Goal: Task Accomplishment & Management: Complete application form

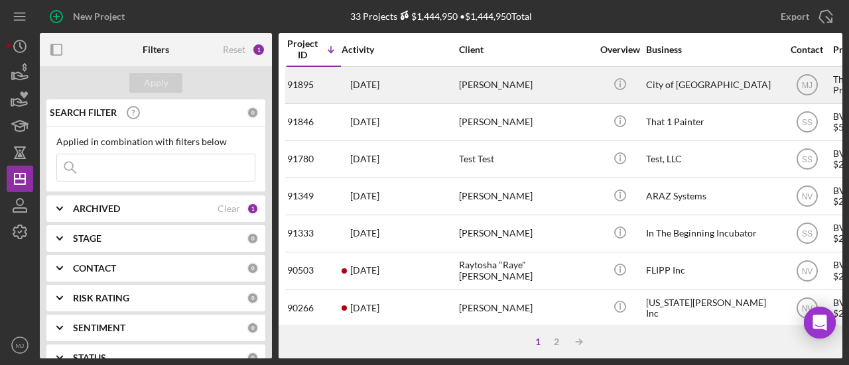
click at [448, 86] on div "[DATE] [PERSON_NAME]" at bounding box center [400, 85] width 116 height 35
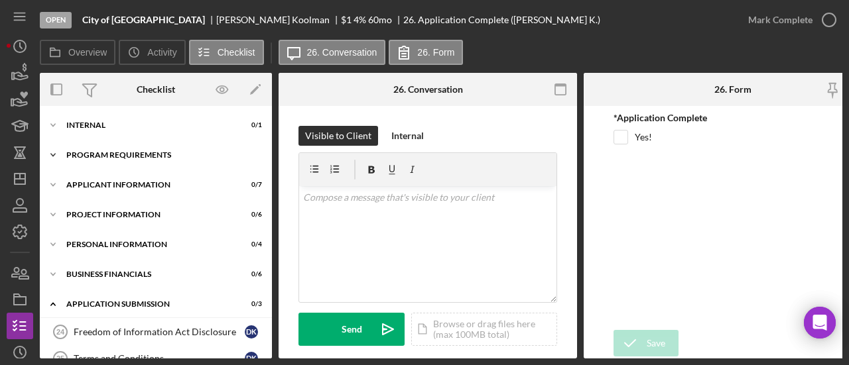
click at [99, 155] on div "Program Requirements" at bounding box center [160, 155] width 189 height 8
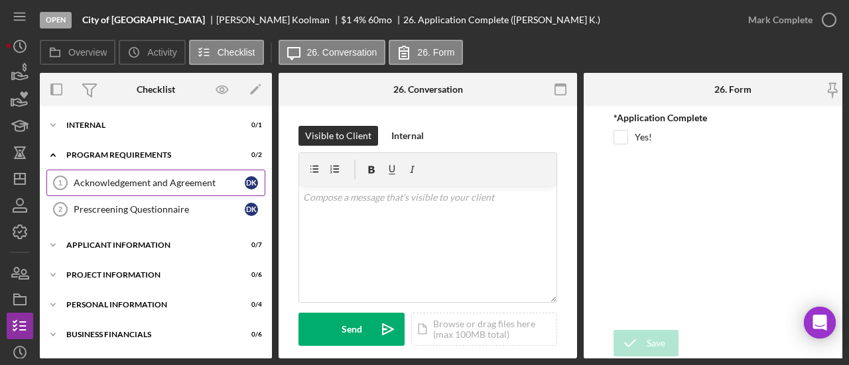
click at [121, 188] on link "Acknowledgement and Agreement 1 Acknowledgement and Agreement D K" at bounding box center [155, 183] width 219 height 27
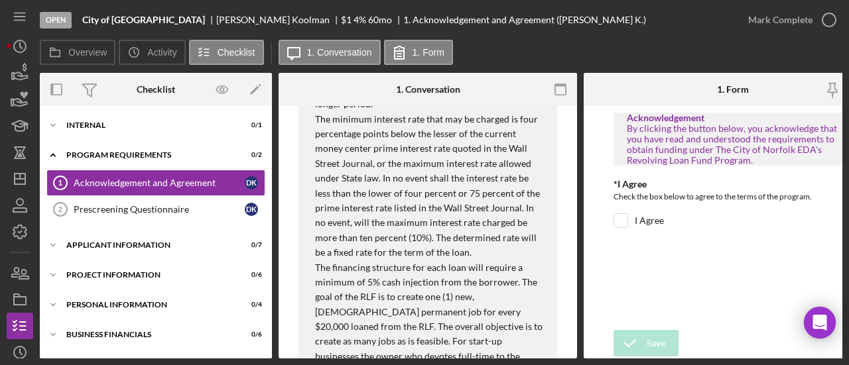
scroll to position [780, 0]
click at [253, 91] on polygon "button" at bounding box center [254, 90] width 9 height 9
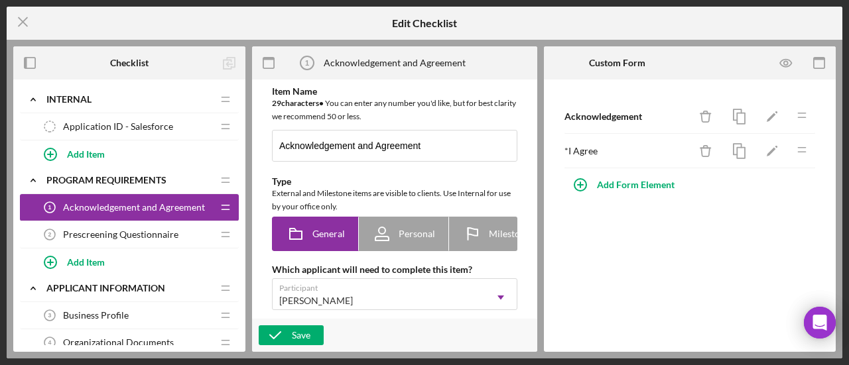
type textarea "<div> <p><strong>&nbsp; &nbsp; &nbsp; &nbsp; &nbsp; &nbsp; &nbsp; &nbsp; &nbsp;…"
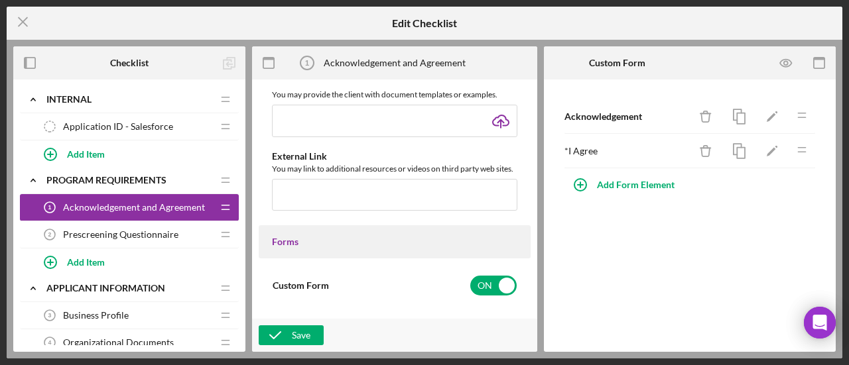
scroll to position [531, 0]
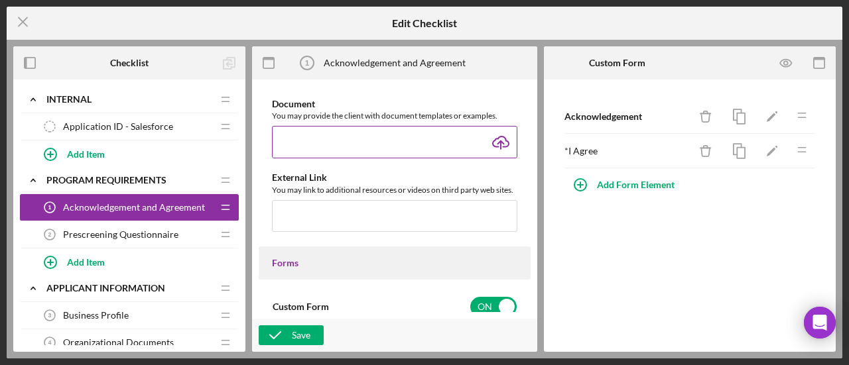
click at [504, 145] on input "file" at bounding box center [394, 142] width 245 height 32
type input "C:\fakepath\RLF Loan Application - Required Documents List.pdf"
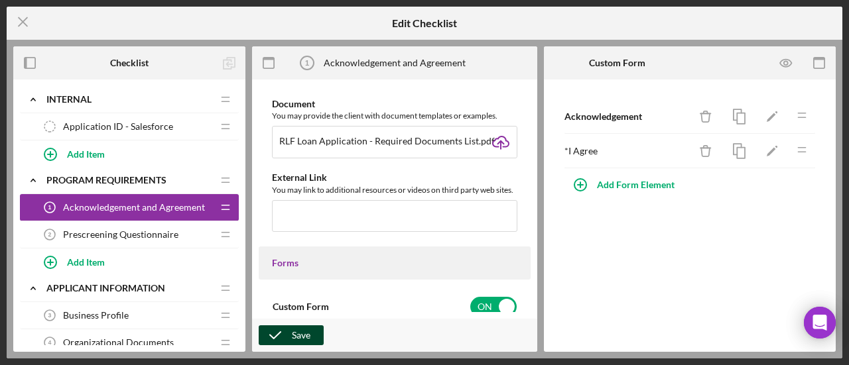
click at [298, 335] on div "Save" at bounding box center [301, 336] width 19 height 20
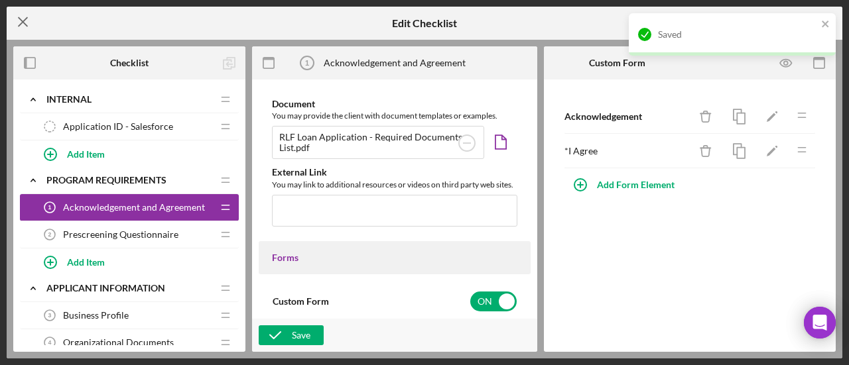
click at [23, 26] on icon "Icon/Menu Close" at bounding box center [23, 21] width 33 height 33
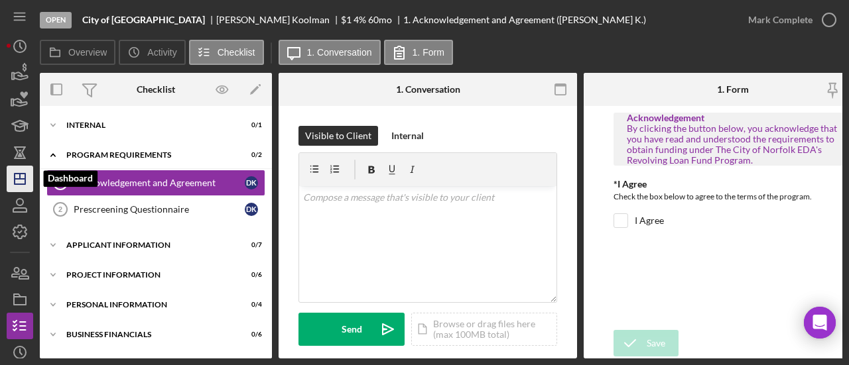
click at [23, 181] on icon "Icon/Dashboard" at bounding box center [19, 178] width 33 height 33
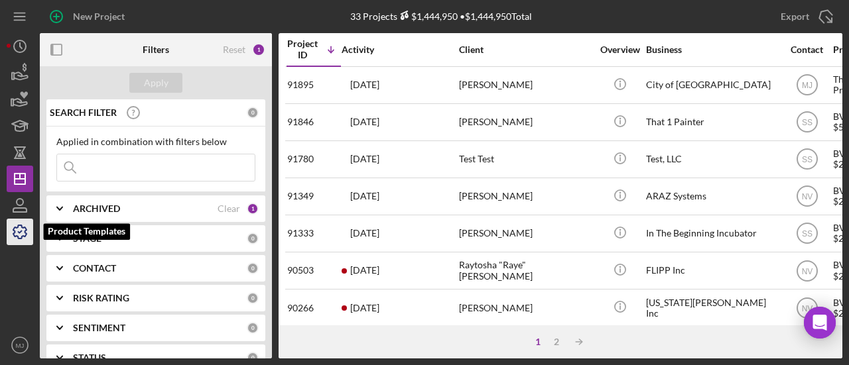
click at [27, 231] on icon "button" at bounding box center [19, 232] width 33 height 33
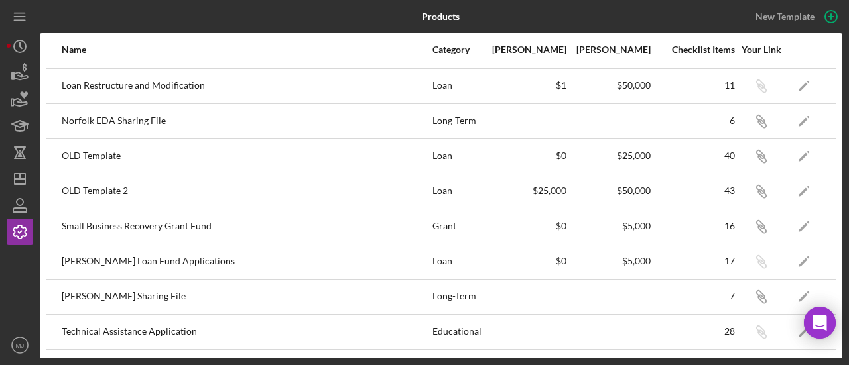
scroll to position [308, 0]
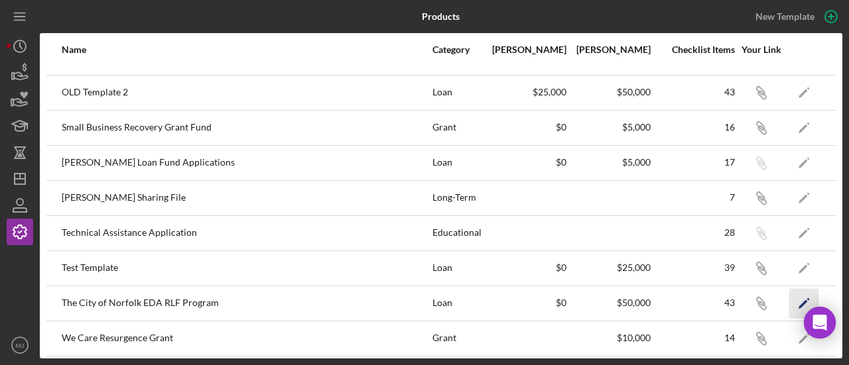
click at [802, 296] on icon "Icon/Edit" at bounding box center [804, 303] width 30 height 30
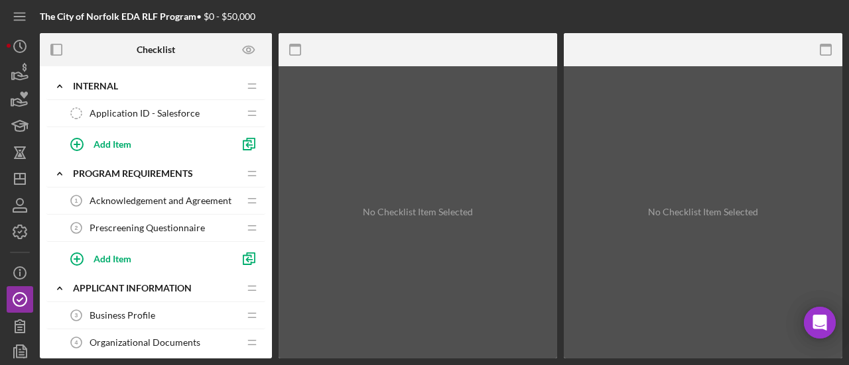
click at [154, 204] on span "Acknowledgement and Agreement" at bounding box center [161, 201] width 142 height 11
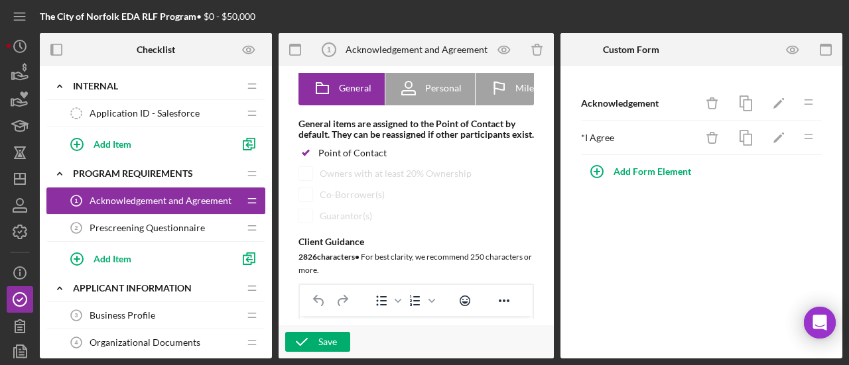
scroll to position [531, 0]
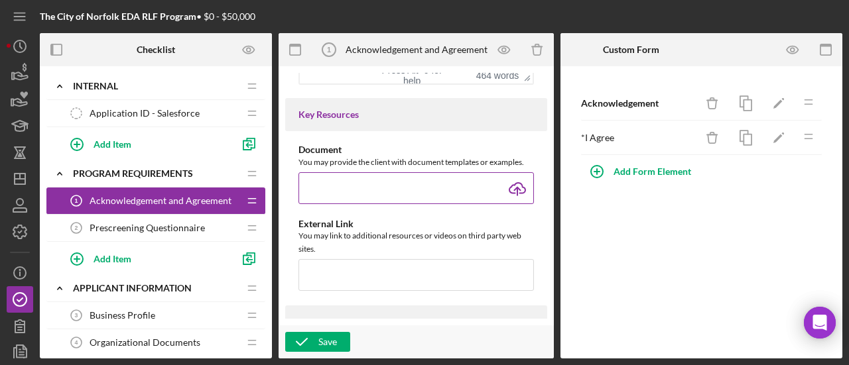
click at [509, 202] on input "file" at bounding box center [415, 188] width 235 height 32
type input "C:\fakepath\RLF Loan Application - Required Documents List.pdf"
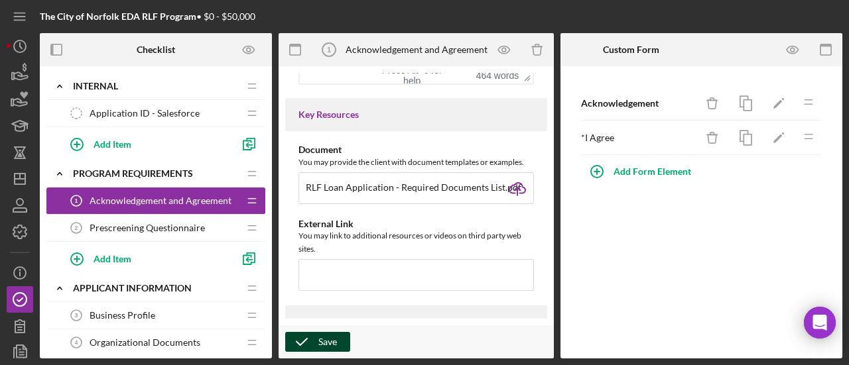
click at [333, 335] on div "Save" at bounding box center [327, 342] width 19 height 20
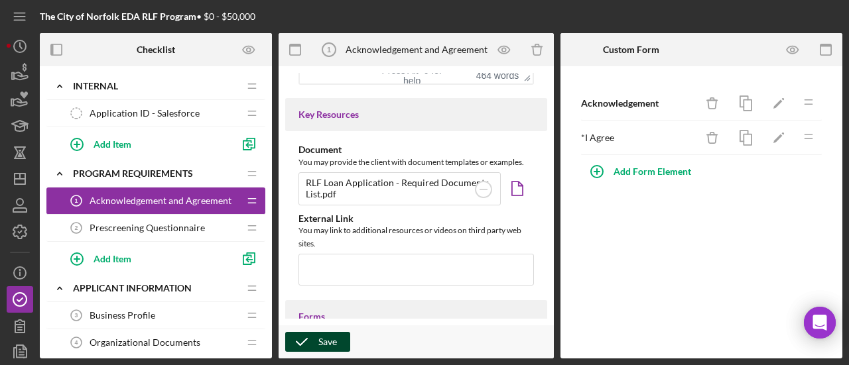
click at [314, 338] on icon "button" at bounding box center [301, 342] width 33 height 33
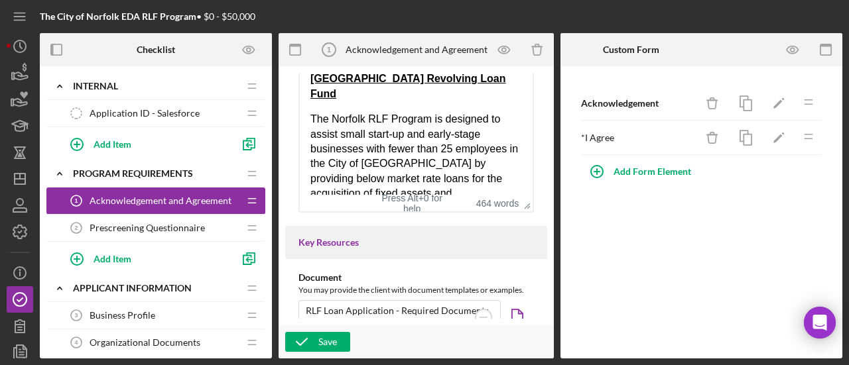
scroll to position [398, 0]
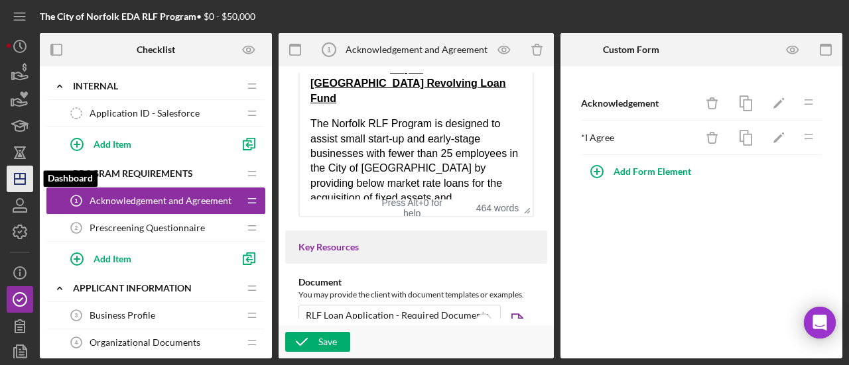
click at [19, 179] on line "button" at bounding box center [20, 179] width 11 height 0
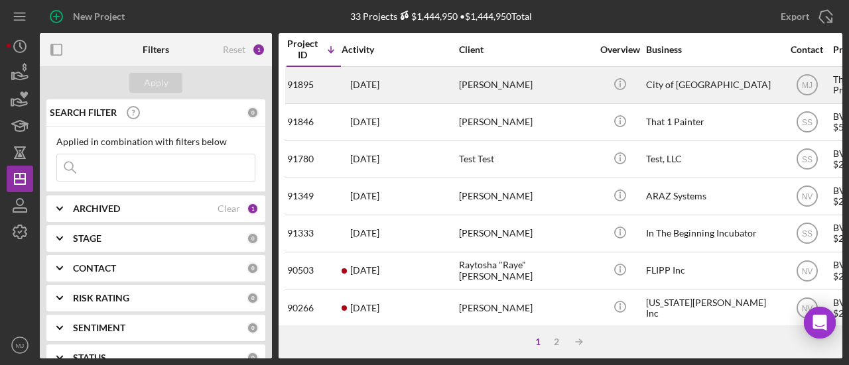
click at [438, 85] on div "[DATE] [PERSON_NAME]" at bounding box center [400, 85] width 116 height 35
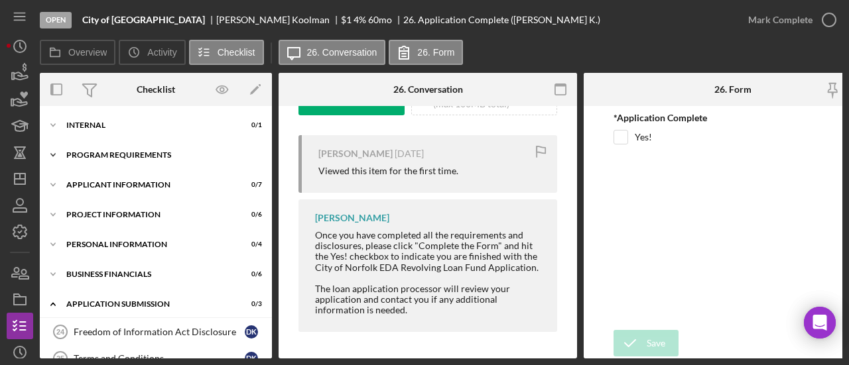
click at [123, 155] on div "Program Requirements" at bounding box center [160, 155] width 189 height 8
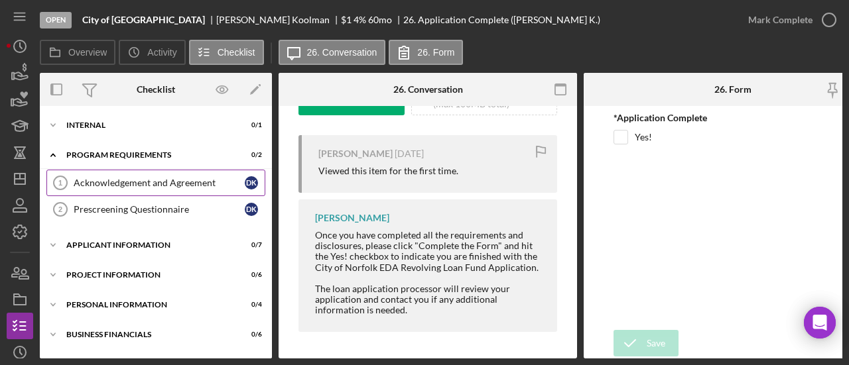
click at [121, 180] on div "Acknowledgement and Agreement" at bounding box center [159, 183] width 171 height 11
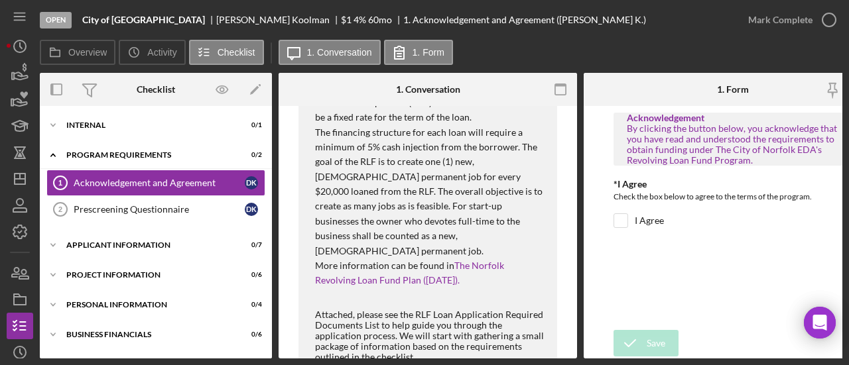
scroll to position [995, 0]
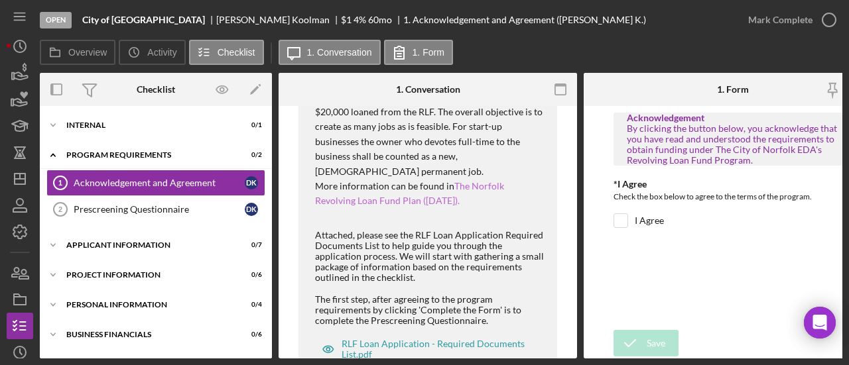
click at [403, 180] on link "The Norfolk Revolving Loan Fund Plan ([DATE])." at bounding box center [409, 193] width 189 height 26
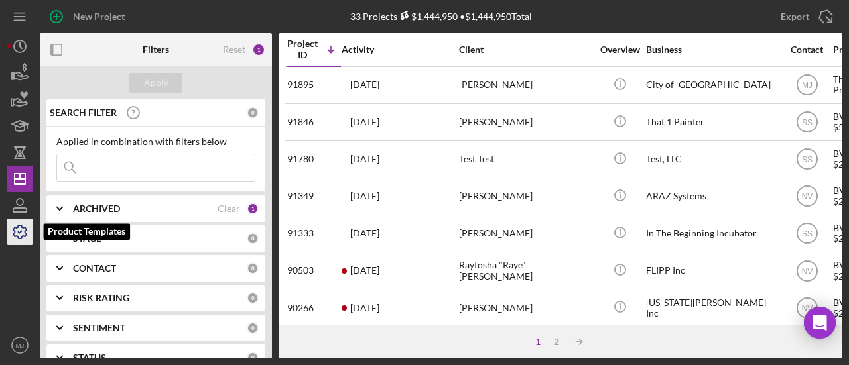
click at [20, 234] on icon "button" at bounding box center [19, 232] width 33 height 33
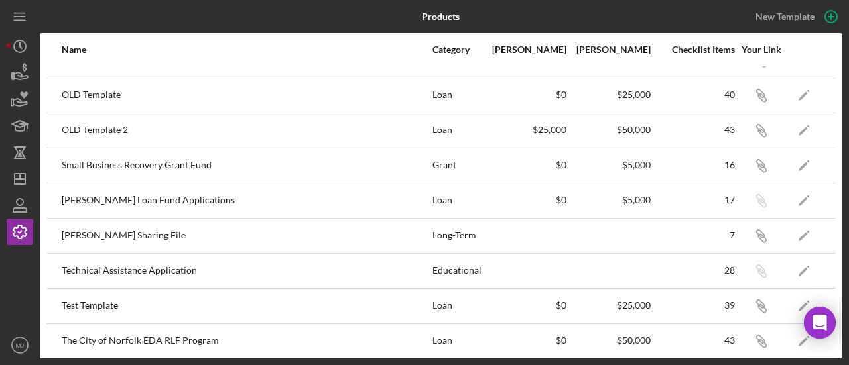
scroll to position [308, 0]
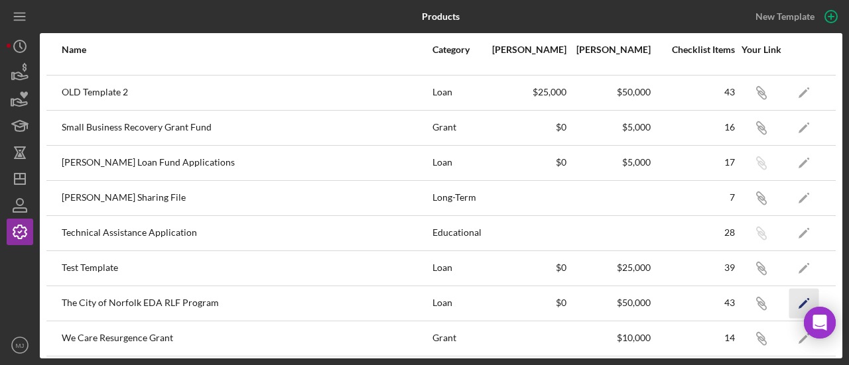
click at [797, 301] on icon "Icon/Edit" at bounding box center [804, 303] width 30 height 30
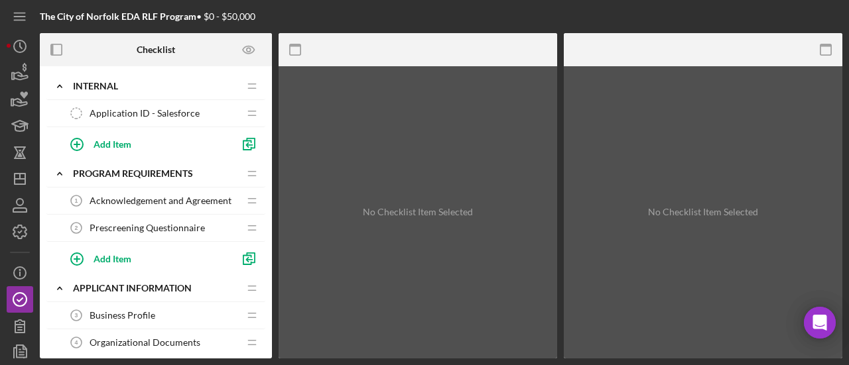
click at [149, 227] on span "Prescreening Questionnaire" at bounding box center [147, 228] width 115 height 11
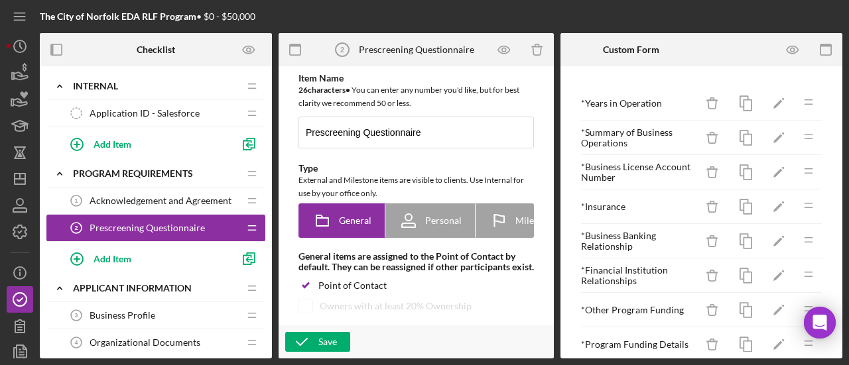
type textarea "<div>Please complete the preliminary questions about the business.</div>"
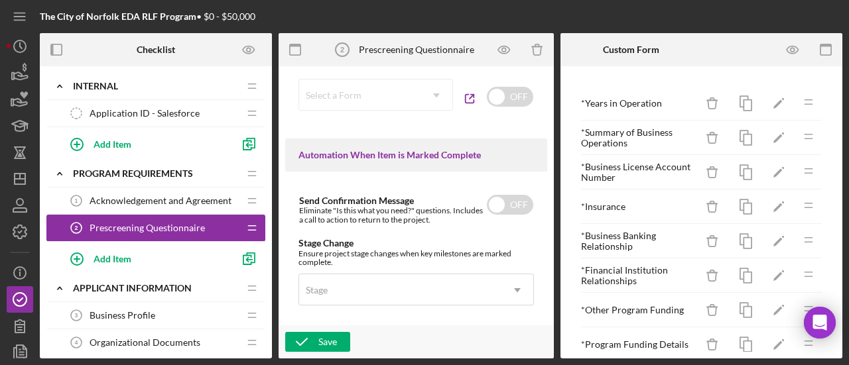
scroll to position [1161, 0]
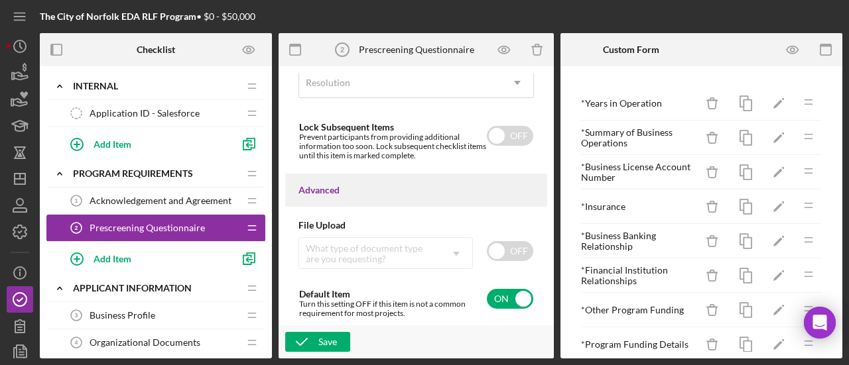
click at [138, 196] on span "Acknowledgement and Agreement" at bounding box center [161, 201] width 142 height 11
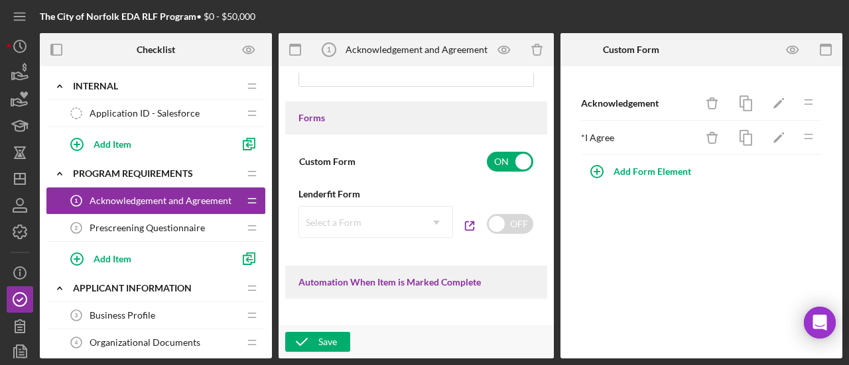
scroll to position [332, 0]
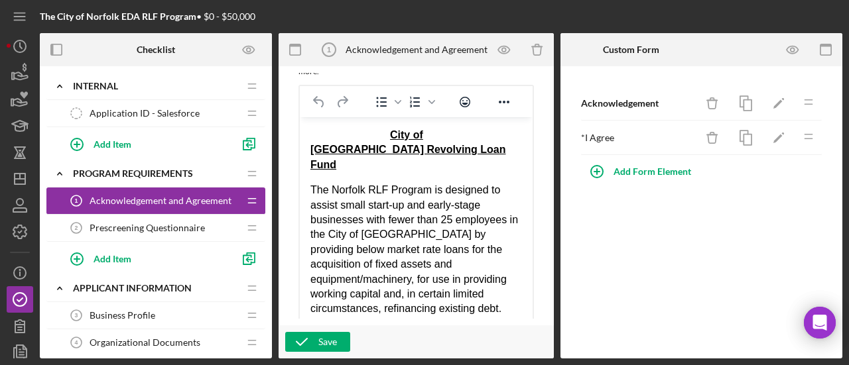
drag, startPoint x: 525, startPoint y: 294, endPoint x: 525, endPoint y: 353, distance: 58.4
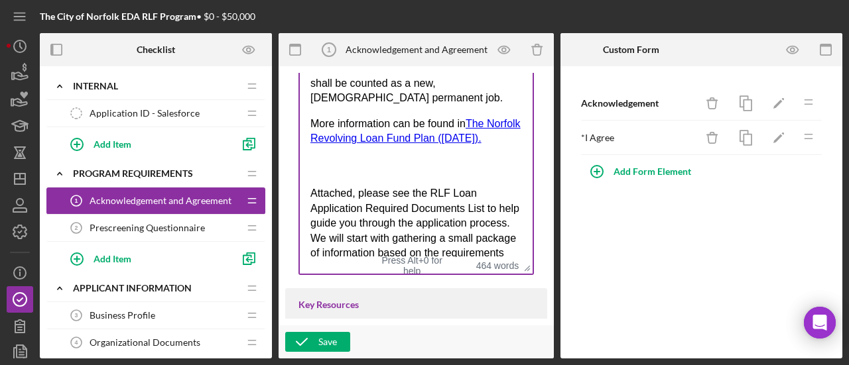
scroll to position [838, 0]
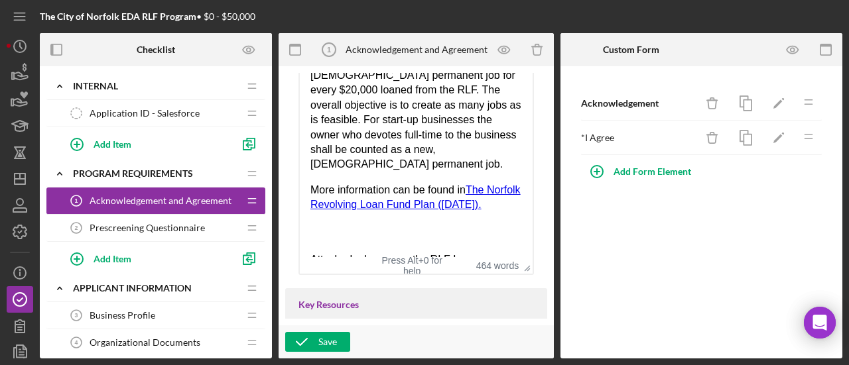
drag, startPoint x: 470, startPoint y: 206, endPoint x: 484, endPoint y: 236, distance: 33.2
click at [484, 213] on p "More information can be found in The Norfolk Revolving Loan Fund Plan (April 20…" at bounding box center [416, 198] width 212 height 30
copy p "The Norfolk Revolving Loan Fund Plan ([DATE])."
drag, startPoint x: 389, startPoint y: 220, endPoint x: 351, endPoint y: 238, distance: 41.2
click at [351, 213] on p "More information can be found in The Norfolk Revolving Loan Fund Plan (April 20…" at bounding box center [416, 198] width 212 height 30
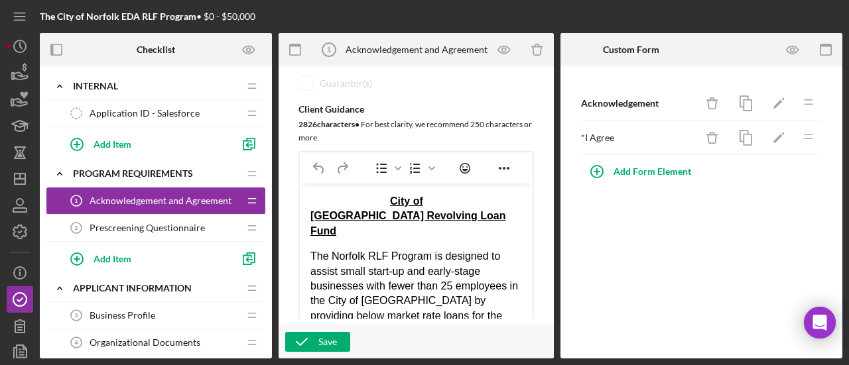
scroll to position [332, 0]
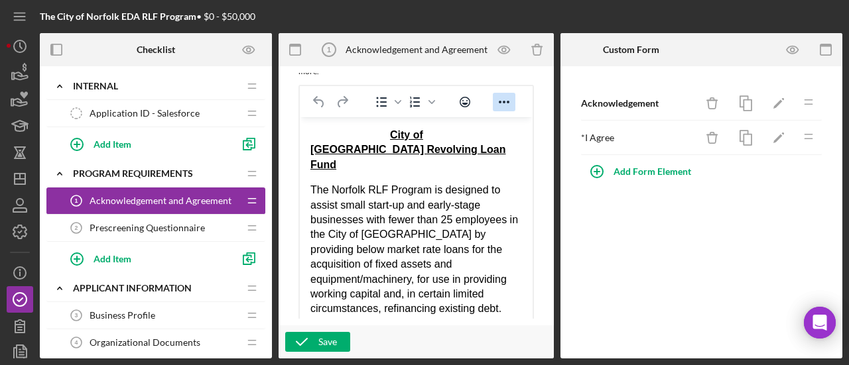
click at [505, 110] on icon "Reveal or hide additional toolbar items" at bounding box center [504, 102] width 16 height 16
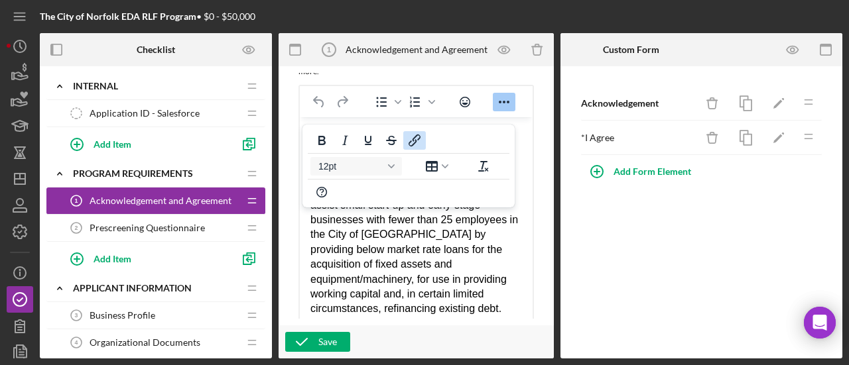
click at [418, 143] on icon "Insert/edit link" at bounding box center [415, 141] width 16 height 16
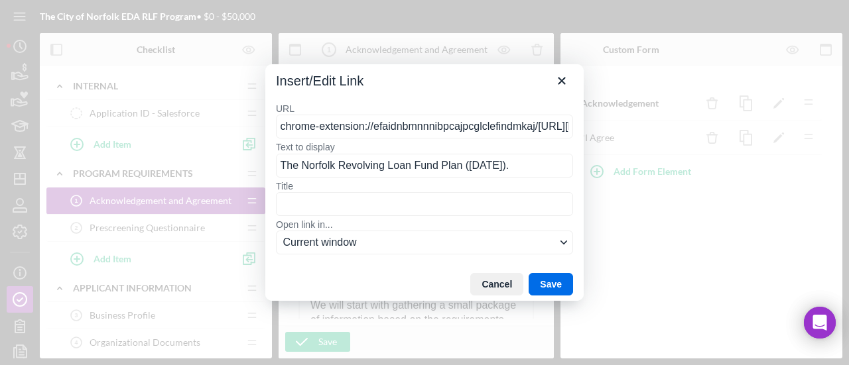
scroll to position [0, 411]
click at [415, 129] on input "chrome-extension://efaidnbmnnnibpcajpcglclefindmkaj/https://norfolkne.gov/asset…" at bounding box center [424, 127] width 297 height 24
click at [554, 290] on button "Save" at bounding box center [551, 284] width 44 height 23
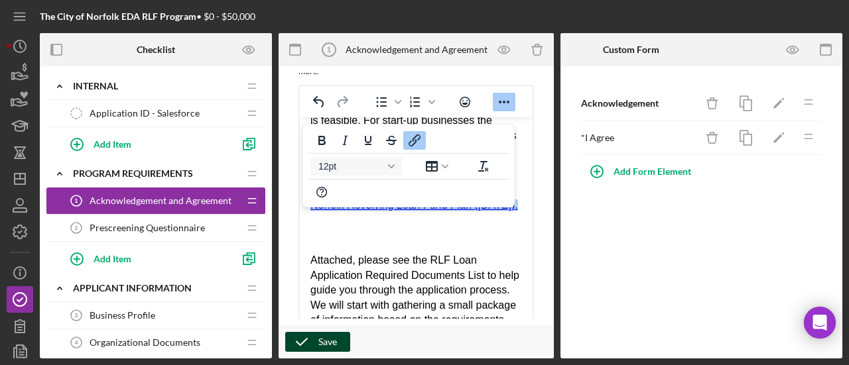
click at [325, 346] on div "Save" at bounding box center [327, 342] width 19 height 20
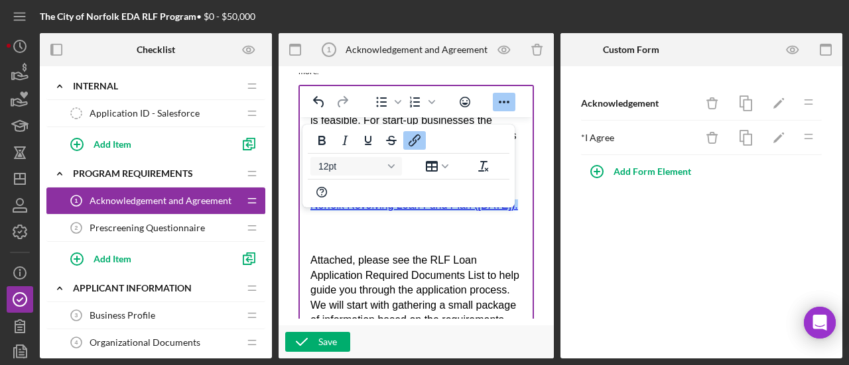
click at [432, 239] on div "Rich Text Area. Press ALT-0 for help." at bounding box center [416, 231] width 212 height 15
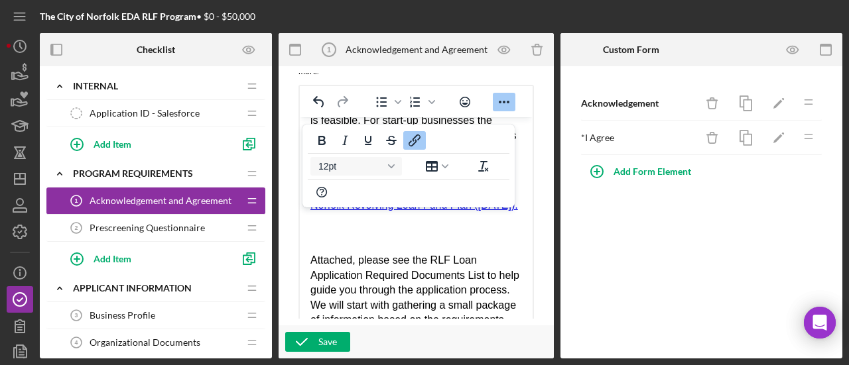
click at [403, 211] on link "The Norfolk Revolving Loan Fund Plan ([DATE])." at bounding box center [414, 198] width 208 height 26
click at [353, 214] on p "More information can be found in The Norfolk Revolving Loan Fund Plan (April 20…" at bounding box center [416, 199] width 212 height 30
drag, startPoint x: 353, startPoint y: 239, endPoint x: 473, endPoint y: 208, distance: 124.8
click at [473, 208] on p "More information can be found in The Norfolk Revolving Loan Fund Plan (April 20…" at bounding box center [416, 199] width 212 height 30
click at [480, 211] on link "The Norfolk Revolving Loan Fund Plan (April 2019).﻿" at bounding box center [414, 198] width 208 height 26
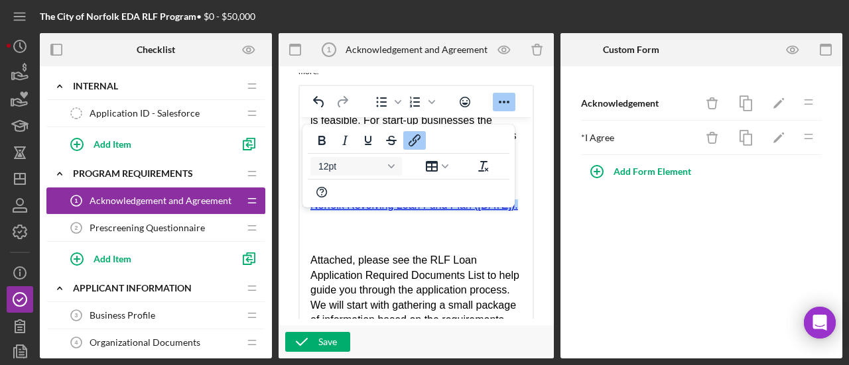
drag, startPoint x: 353, startPoint y: 238, endPoint x: 470, endPoint y: 203, distance: 121.9
click at [470, 203] on p "More information can be found in The Norfolk Revolving Loan Fund Plan (April 20…" at bounding box center [416, 199] width 212 height 30
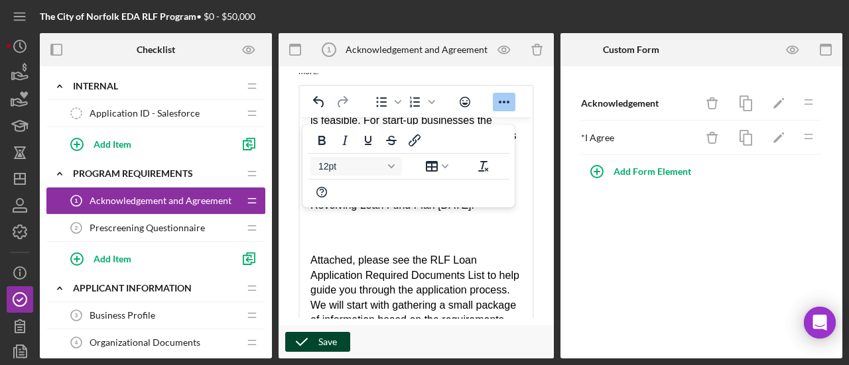
click at [310, 346] on icon "button" at bounding box center [301, 342] width 33 height 33
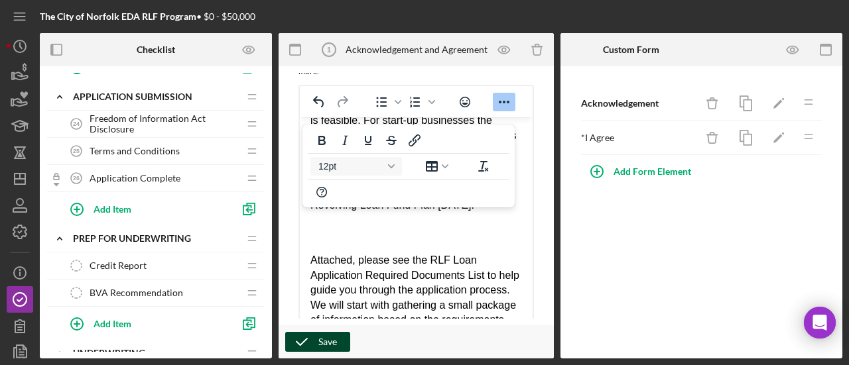
scroll to position [992, 0]
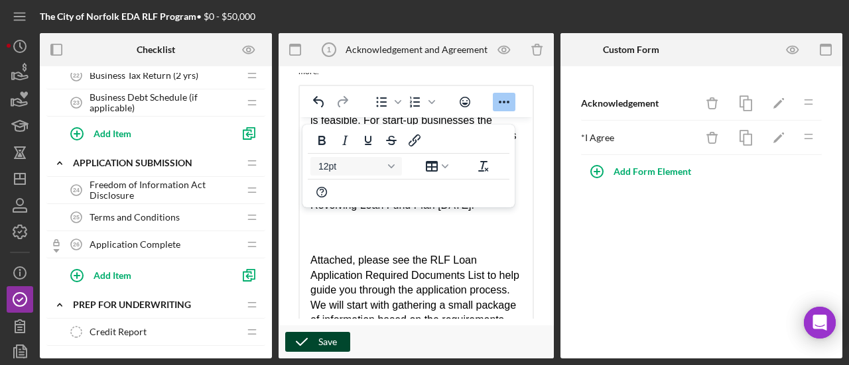
click at [130, 190] on span "Freedom of Information Act Disclosure" at bounding box center [164, 190] width 149 height 21
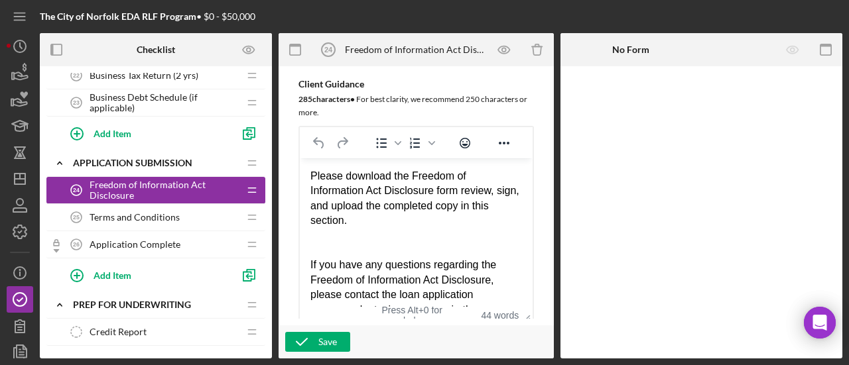
scroll to position [398, 0]
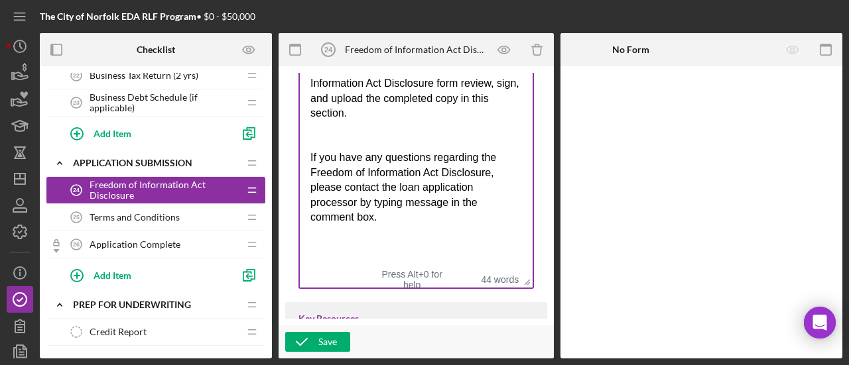
drag, startPoint x: 521, startPoint y: 229, endPoint x: 531, endPoint y: 300, distance: 72.3
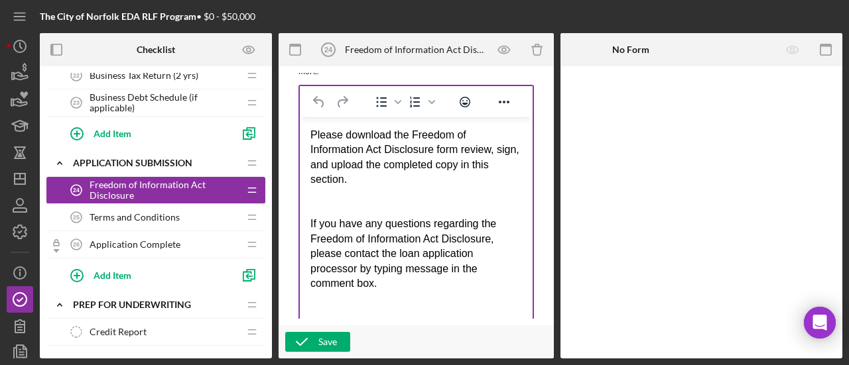
click at [407, 267] on div "If you have any questions regarding the Freedom of Information Act Disclosure, …" at bounding box center [416, 254] width 212 height 74
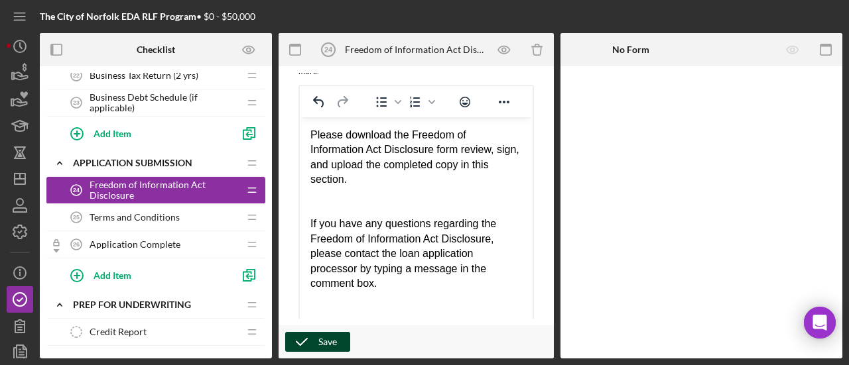
click at [332, 335] on div "Save" at bounding box center [327, 342] width 19 height 20
click at [170, 212] on span "Terms and Conditions" at bounding box center [135, 217] width 90 height 11
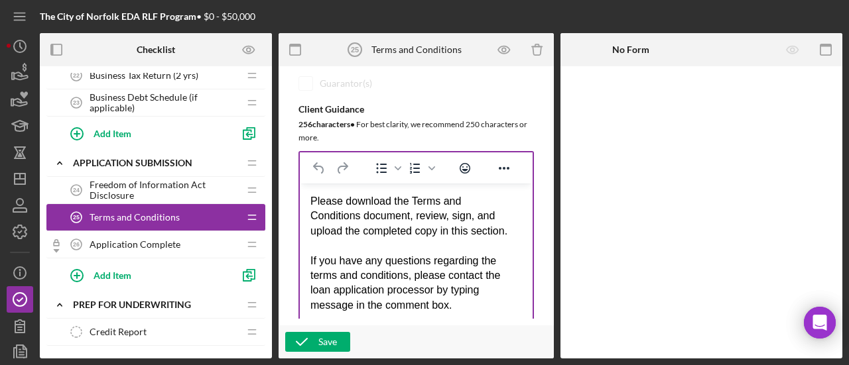
scroll to position [464, 0]
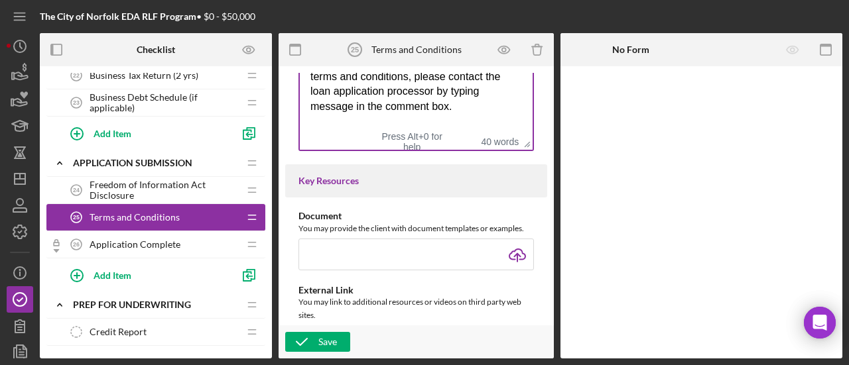
click at [483, 109] on div "If you have any questions regarding the terms and conditions, please contact th…" at bounding box center [416, 86] width 212 height 60
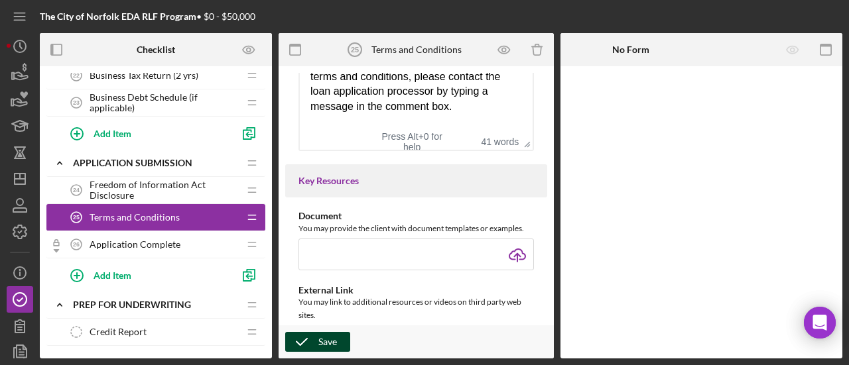
click at [322, 339] on div "Save" at bounding box center [327, 342] width 19 height 20
click at [165, 180] on span "Freedom of Information Act Disclosure" at bounding box center [164, 190] width 149 height 21
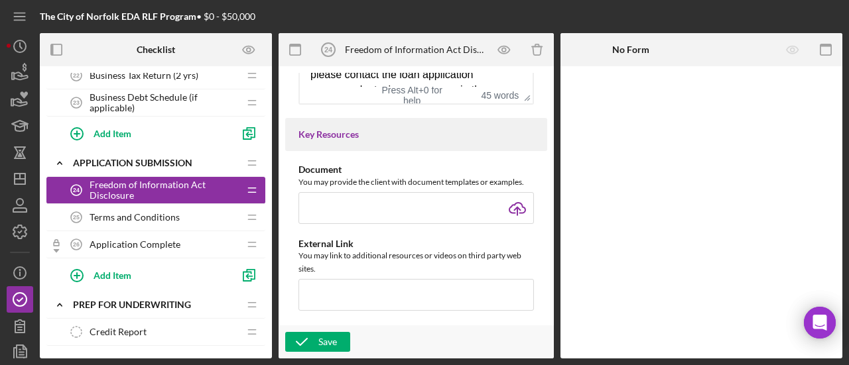
scroll to position [531, 0]
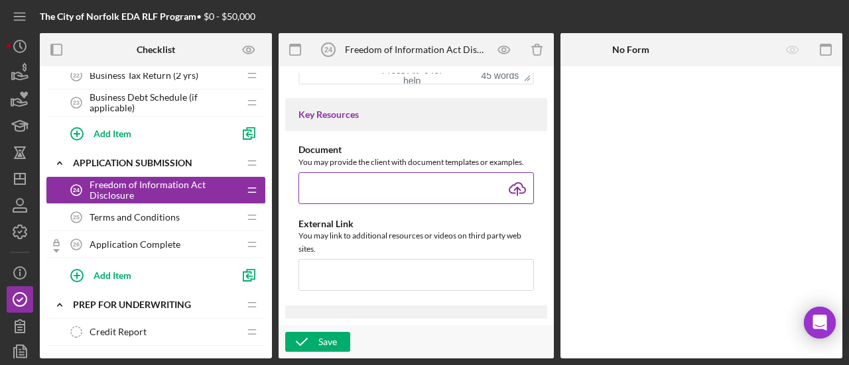
click at [517, 204] on input "file" at bounding box center [415, 188] width 235 height 32
type input "C:\fakepath\RLF FREEDOM_OF_INFORMATION_ACT_DISCLOSURE_2025.pdf"
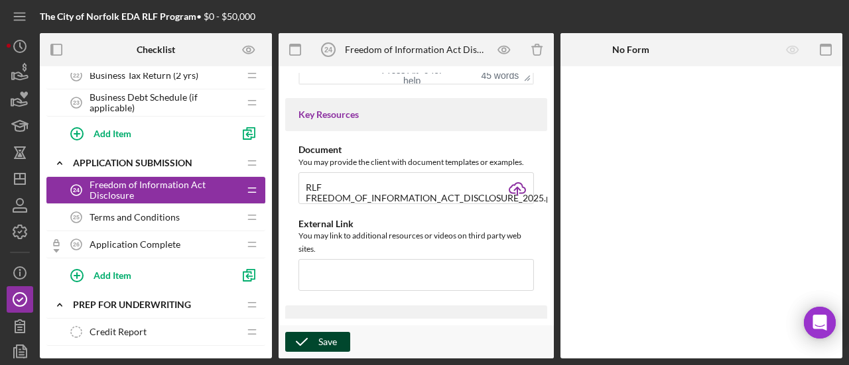
click at [319, 341] on div "Save" at bounding box center [327, 342] width 19 height 20
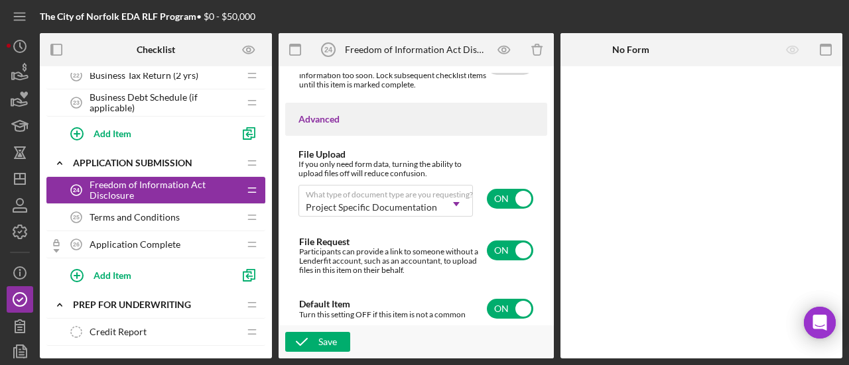
scroll to position [1235, 0]
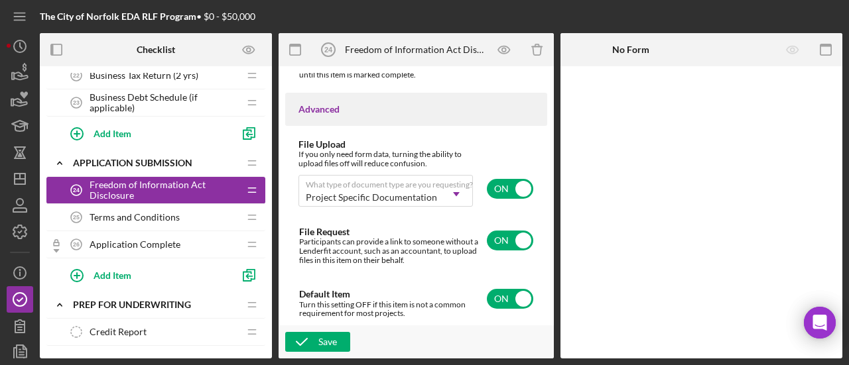
click at [186, 206] on div "Terms and Conditions 25 Terms and Conditions" at bounding box center [151, 217] width 176 height 27
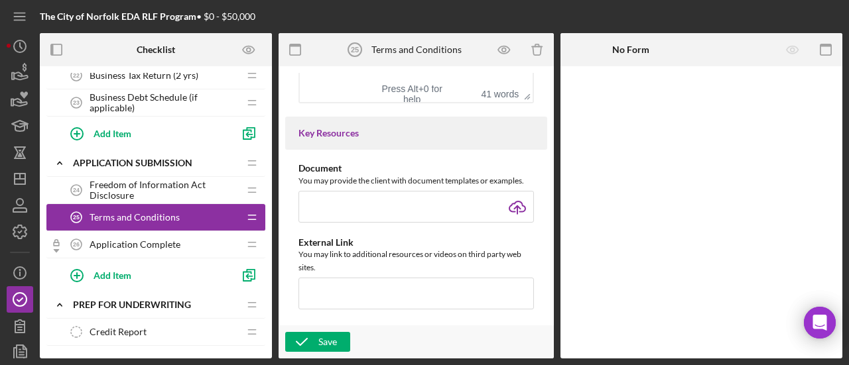
scroll to position [531, 0]
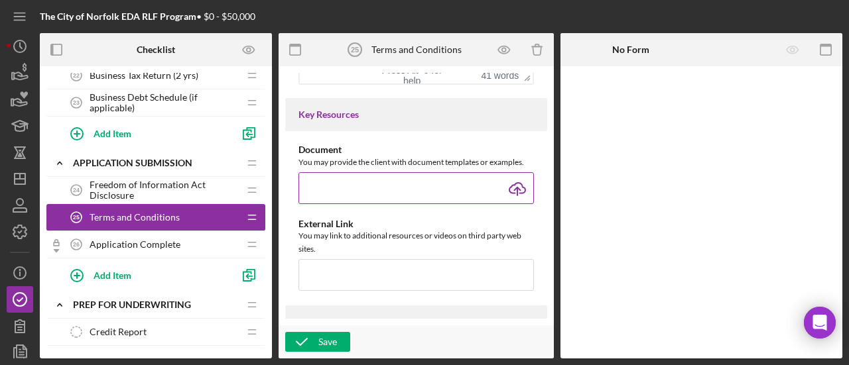
click at [527, 201] on input "file" at bounding box center [415, 188] width 235 height 32
type input "C:\fakepath\RLF TERMS AND CONDITIONS_2025.pdf"
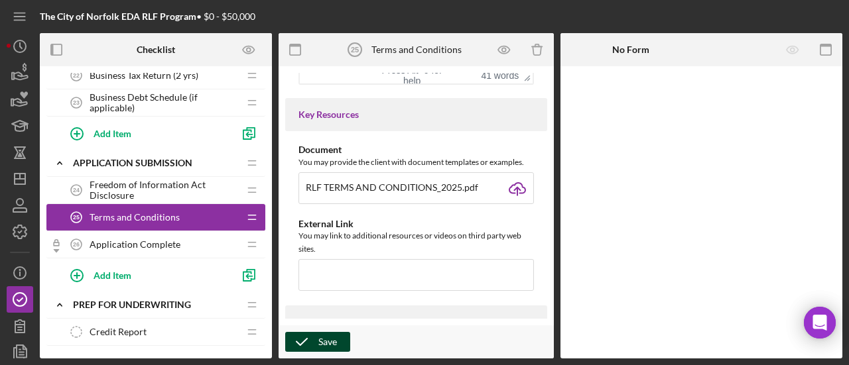
click at [314, 336] on icon "button" at bounding box center [301, 342] width 33 height 33
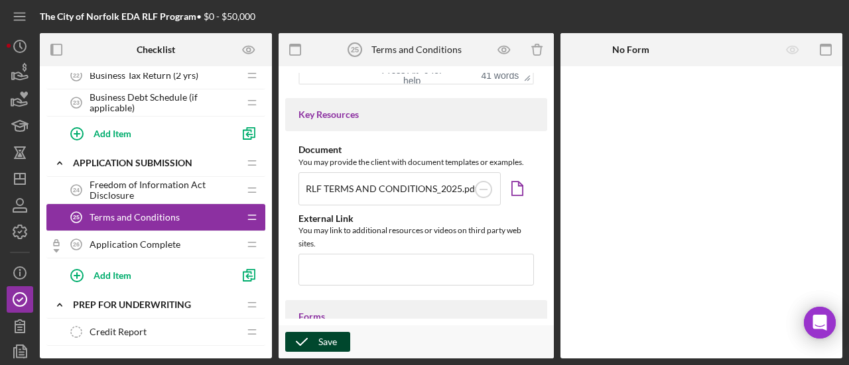
click at [305, 343] on icon "button" at bounding box center [301, 342] width 33 height 33
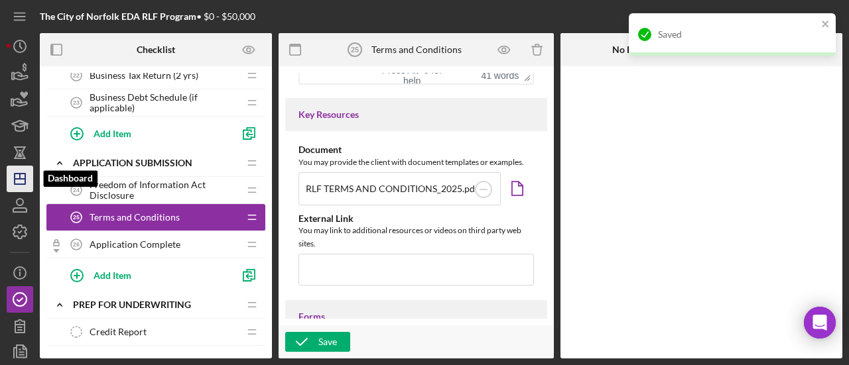
click at [23, 178] on icon "Icon/Dashboard" at bounding box center [19, 178] width 33 height 33
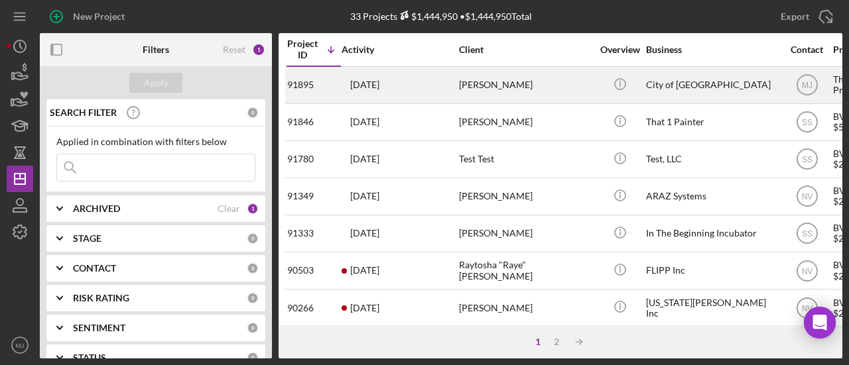
click at [462, 93] on div "[PERSON_NAME]" at bounding box center [525, 85] width 133 height 35
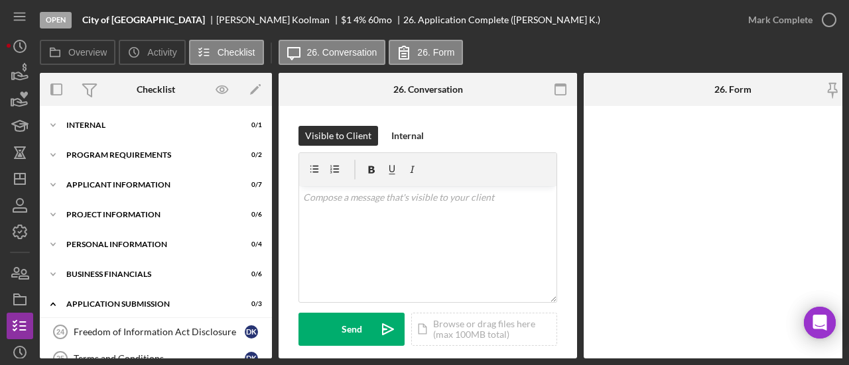
scroll to position [151, 0]
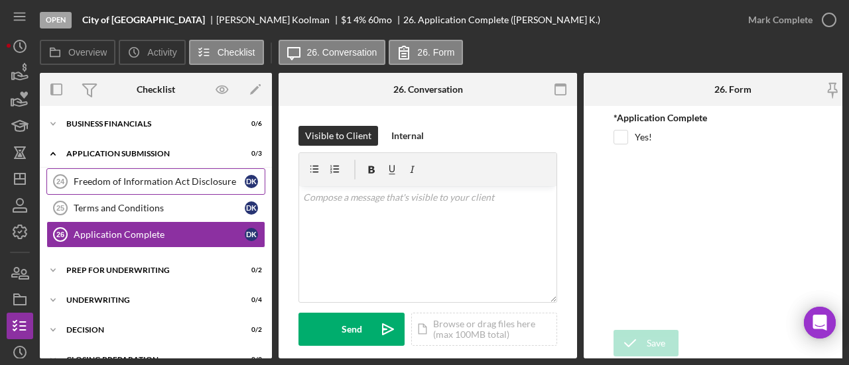
click at [166, 172] on link "Freedom of Information Act Disclosure 24 Freedom of Information Act Disclosure …" at bounding box center [155, 181] width 219 height 27
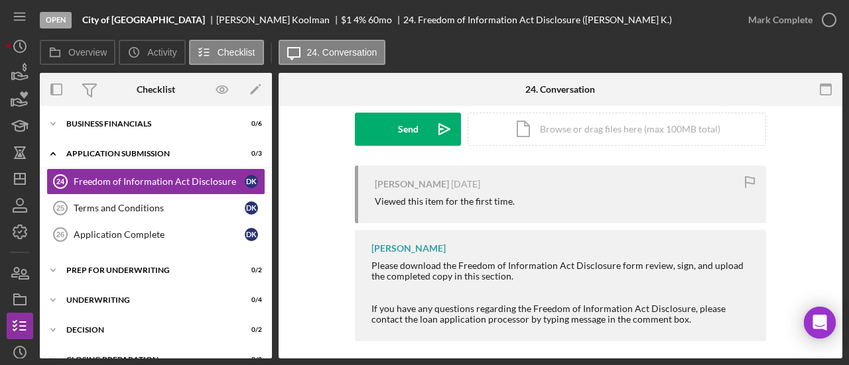
scroll to position [208, 0]
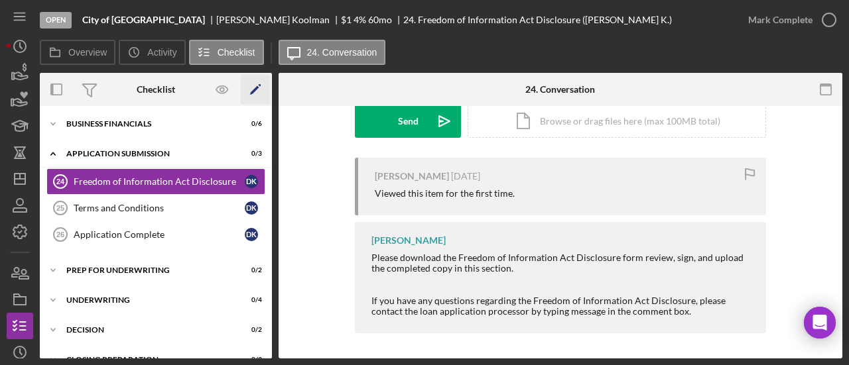
click at [255, 94] on icon "Icon/Edit" at bounding box center [256, 90] width 30 height 30
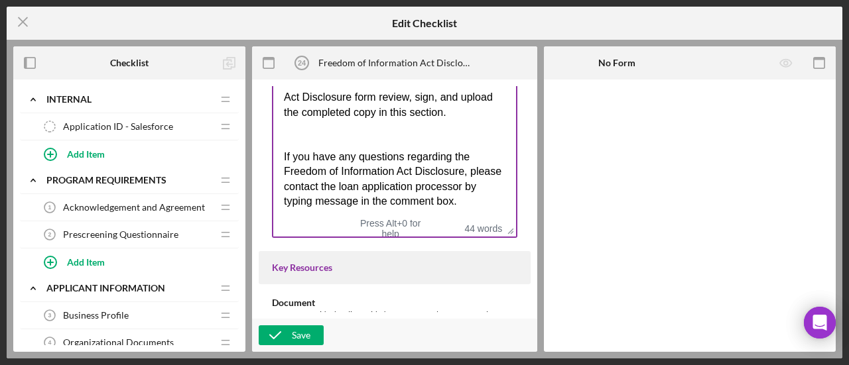
scroll to position [36, 0]
click at [378, 187] on div "If you have any questions regarding the Freedom of Information Act Disclosure, …" at bounding box center [394, 180] width 221 height 60
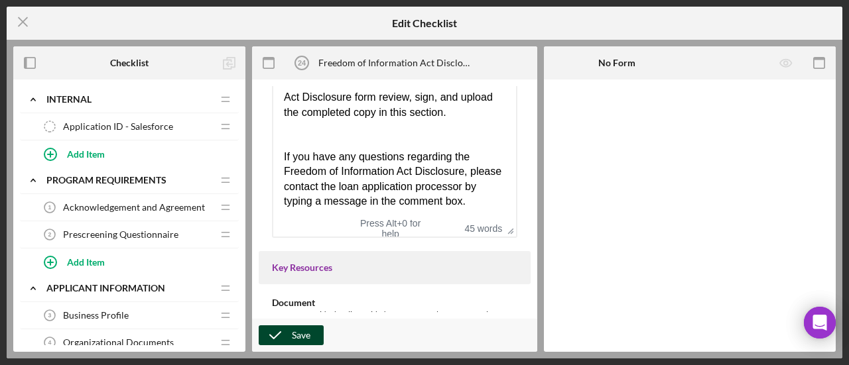
click at [296, 327] on div "Save" at bounding box center [301, 336] width 19 height 20
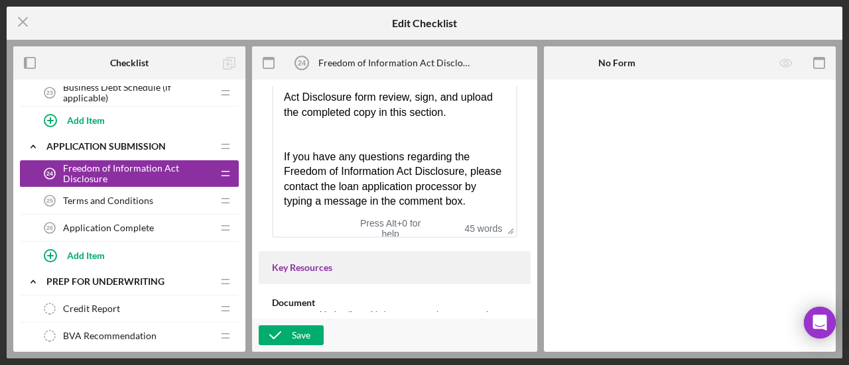
scroll to position [995, 0]
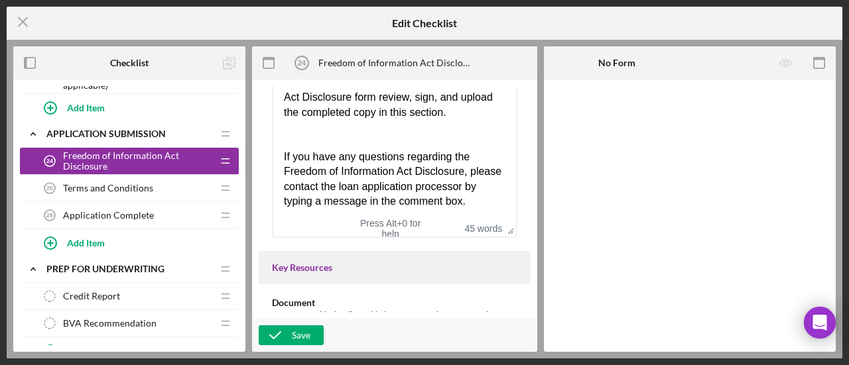
click at [114, 184] on span "Terms and Conditions" at bounding box center [108, 188] width 90 height 11
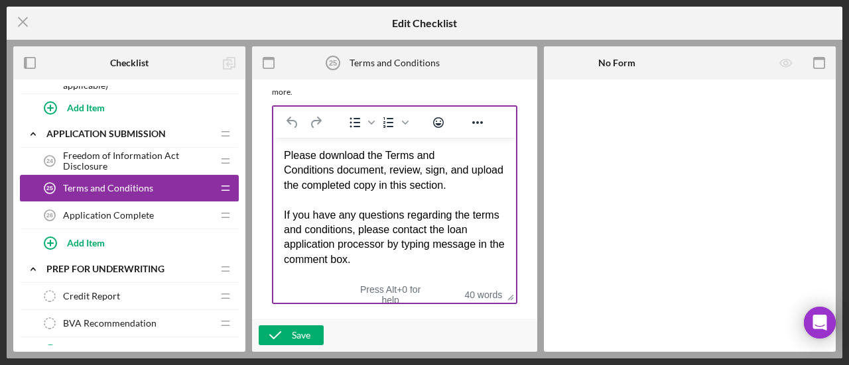
scroll to position [398, 0]
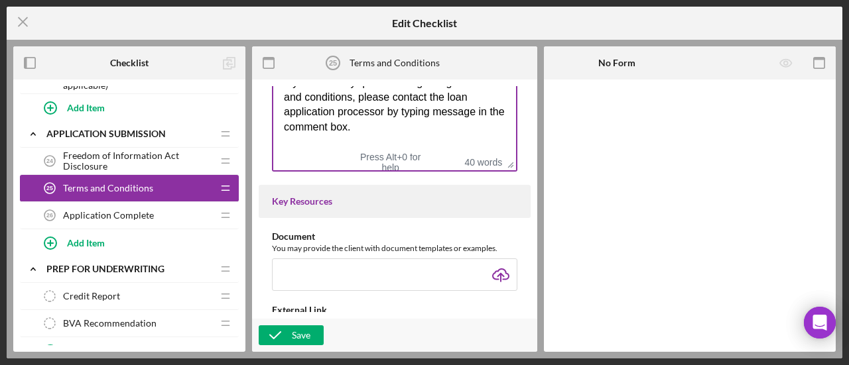
click at [432, 111] on div "If you have any questions regarding the terms and conditions, please contact th…" at bounding box center [394, 106] width 221 height 60
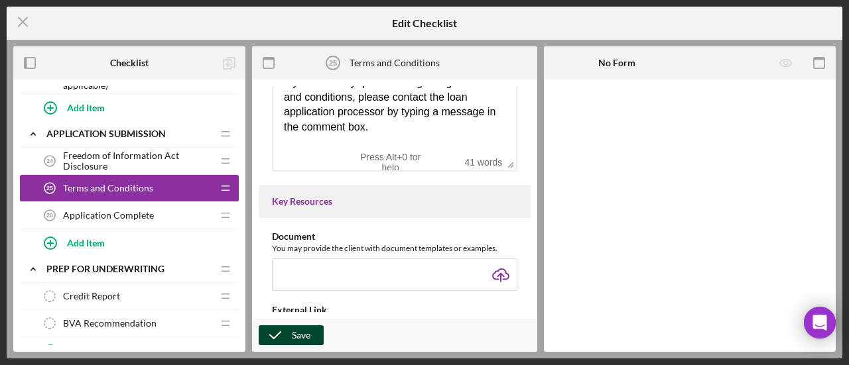
click at [296, 327] on div "Save" at bounding box center [301, 336] width 19 height 20
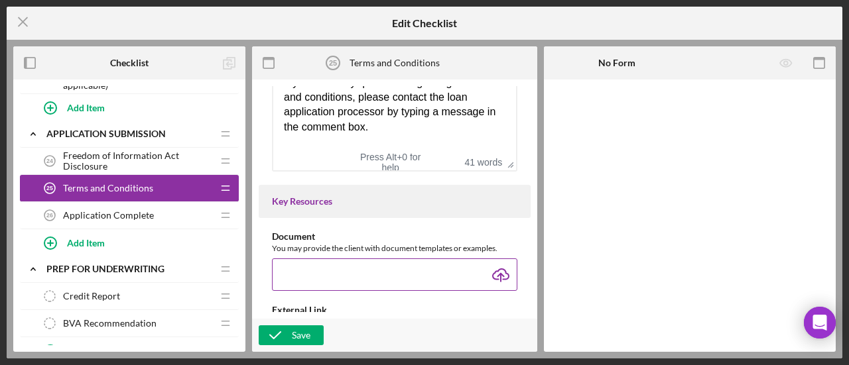
click at [314, 271] on input "file" at bounding box center [394, 275] width 245 height 32
type input "C:\fakepath\RLF TERMS AND CONDITIONS_2025.pdf"
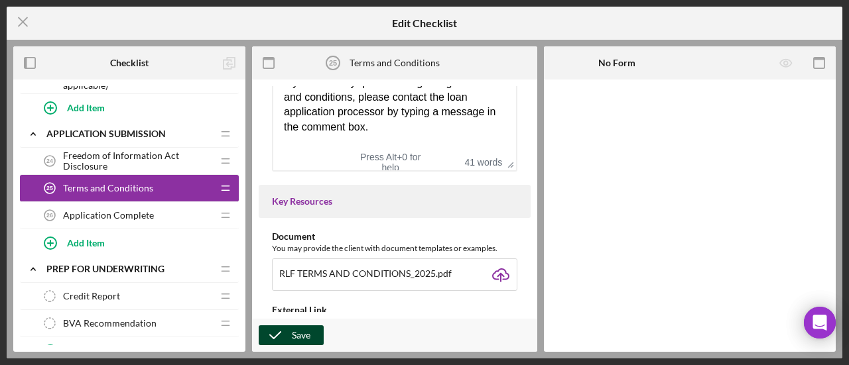
click at [304, 331] on div "Save" at bounding box center [301, 336] width 19 height 20
click at [88, 158] on span "Freedom of Information Act Disclosure" at bounding box center [137, 161] width 149 height 21
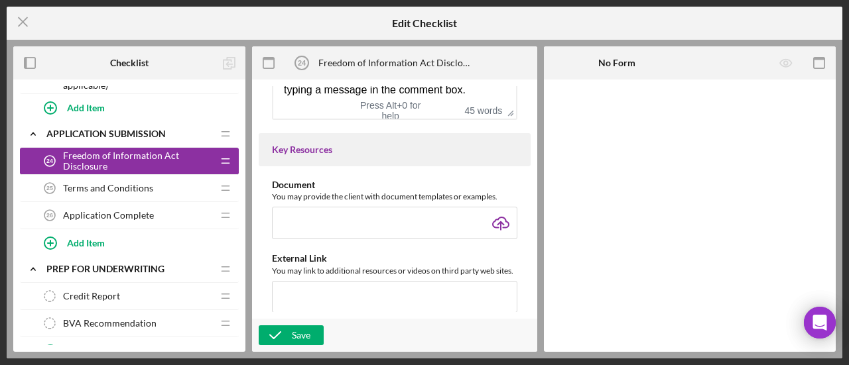
scroll to position [531, 0]
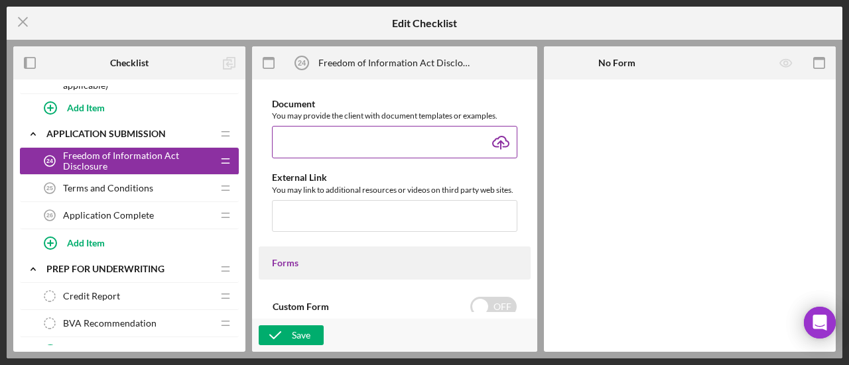
click at [354, 150] on input "file" at bounding box center [394, 142] width 245 height 32
type input "C:\fakepath\RLF FREEDOM_OF_INFORMATION_ACT_DISCLOSURE_2025.pdf"
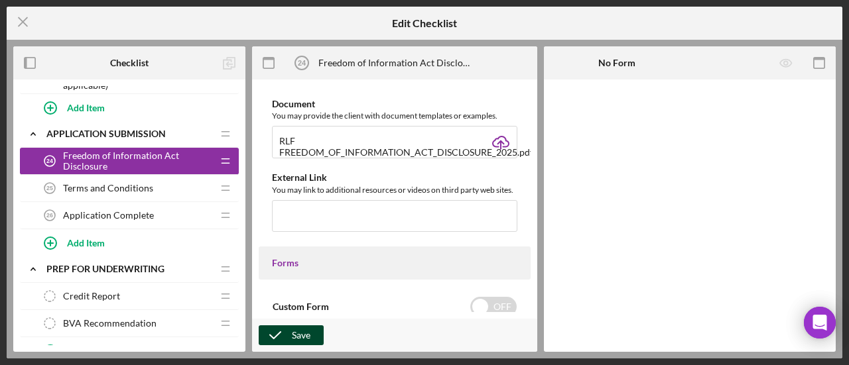
click at [283, 336] on icon "button" at bounding box center [275, 335] width 33 height 33
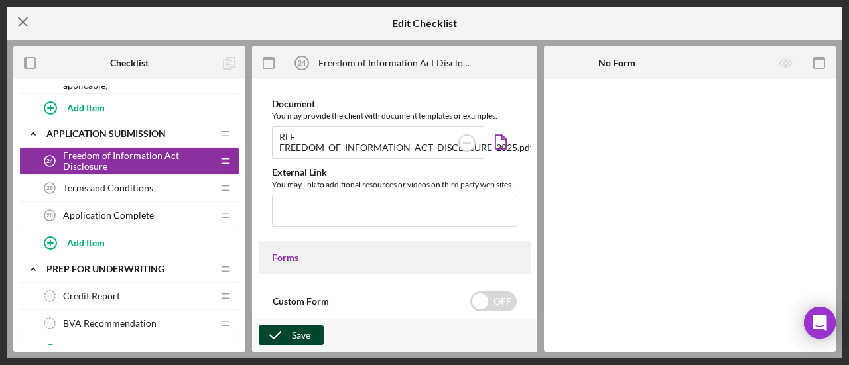
click at [28, 24] on icon "Icon/Menu Close" at bounding box center [23, 21] width 33 height 33
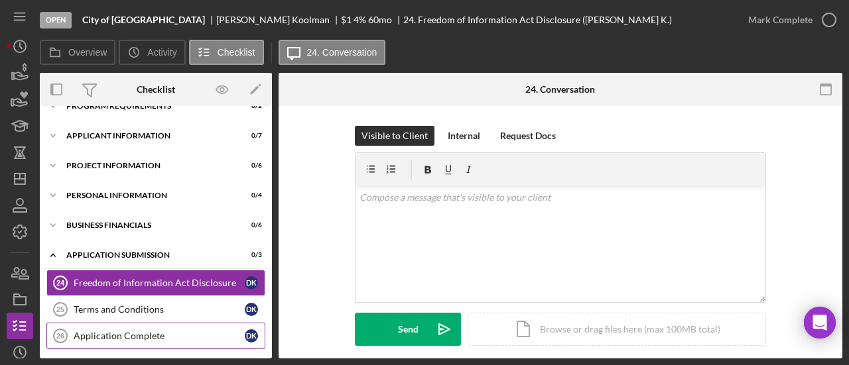
scroll to position [133, 0]
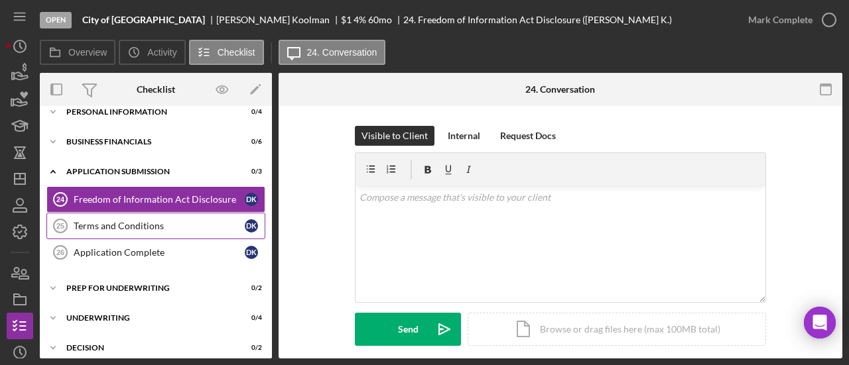
click at [92, 230] on div "Terms and Conditions" at bounding box center [159, 226] width 171 height 11
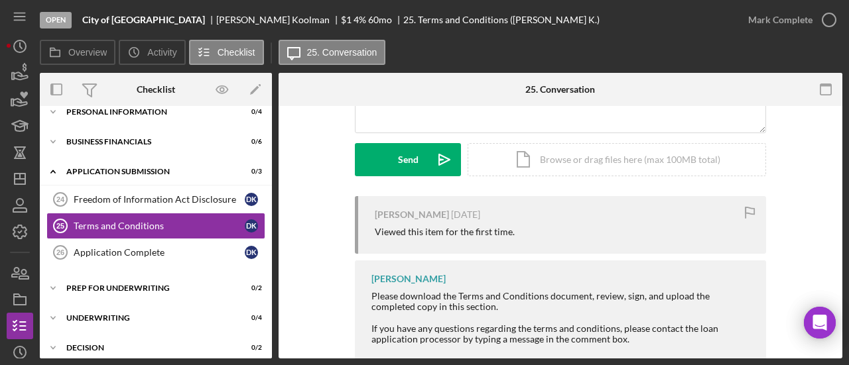
scroll to position [231, 0]
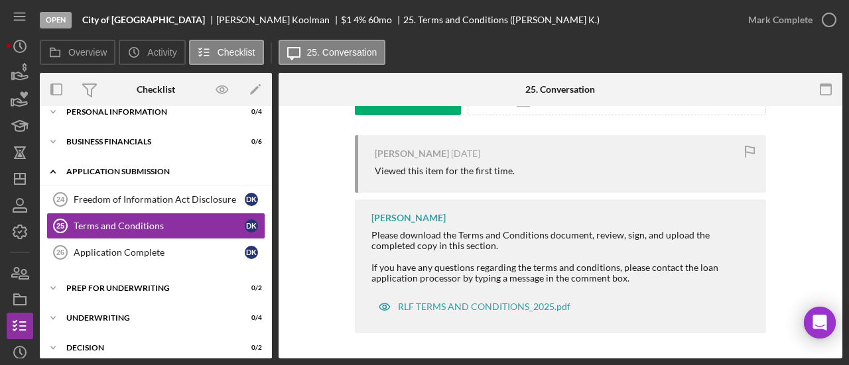
click at [55, 171] on icon "Icon/Expander" at bounding box center [53, 171] width 27 height 27
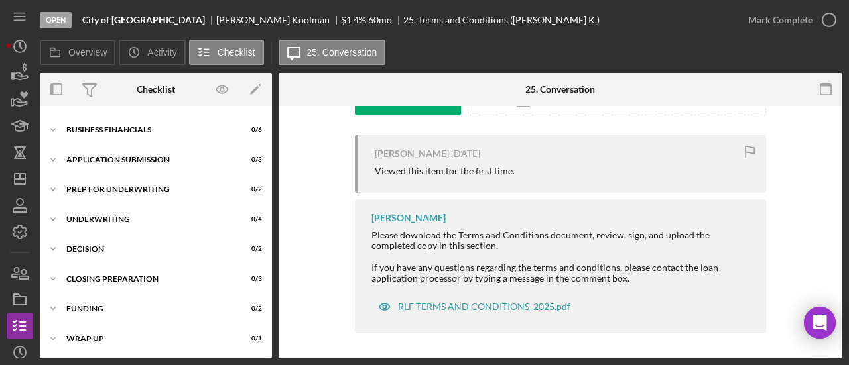
scroll to position [145, 0]
drag, startPoint x: 500, startPoint y: 188, endPoint x: 512, endPoint y: 367, distance: 178.8
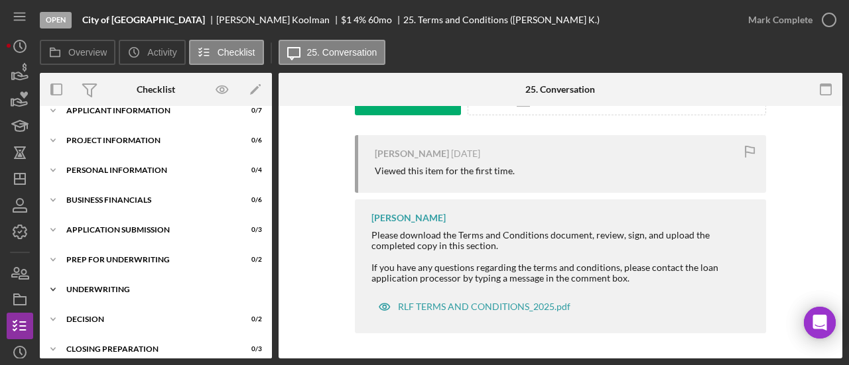
scroll to position [0, 0]
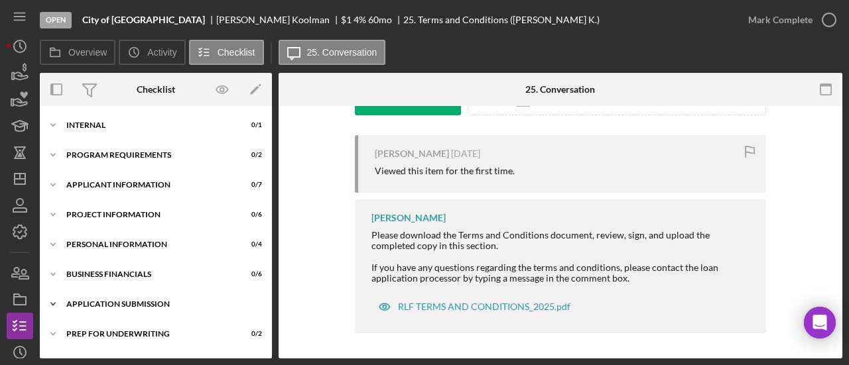
click at [113, 295] on div "Icon/Expander Application Submission 0 / 3" at bounding box center [156, 304] width 232 height 27
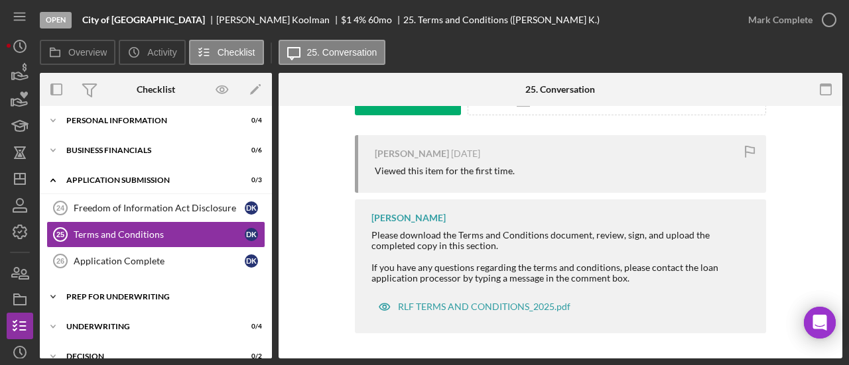
scroll to position [125, 0]
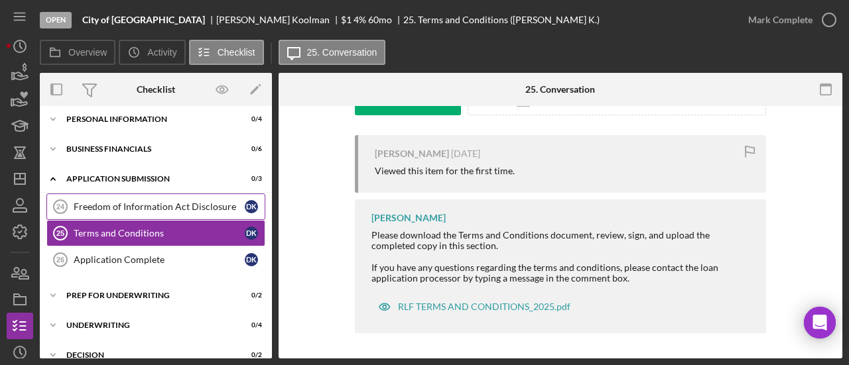
click at [129, 206] on div "Freedom of Information Act Disclosure" at bounding box center [159, 207] width 171 height 11
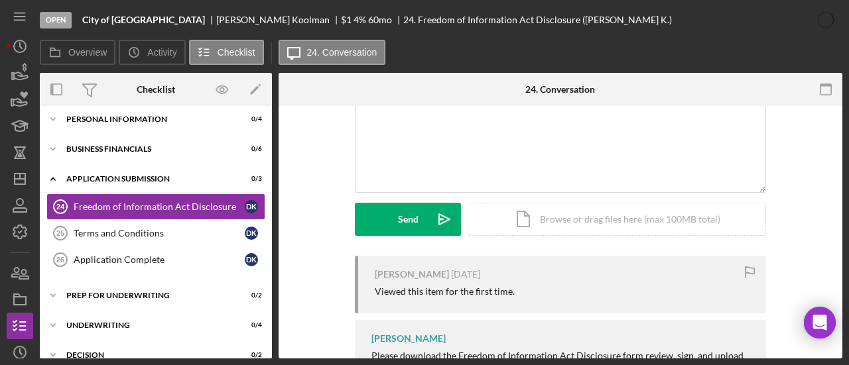
scroll to position [241, 0]
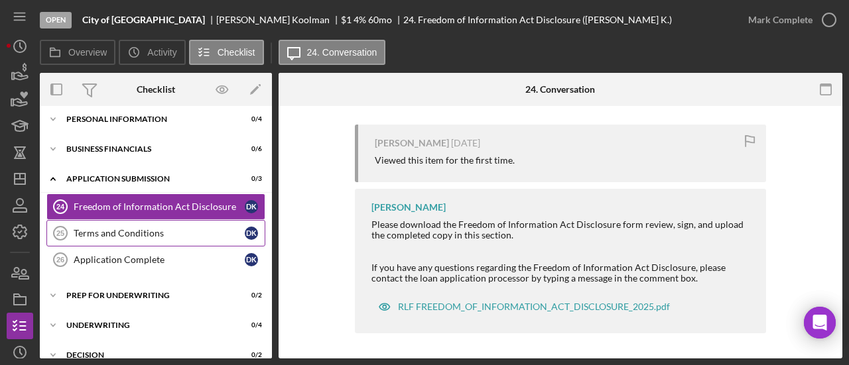
click at [155, 235] on div "Terms and Conditions" at bounding box center [159, 233] width 171 height 11
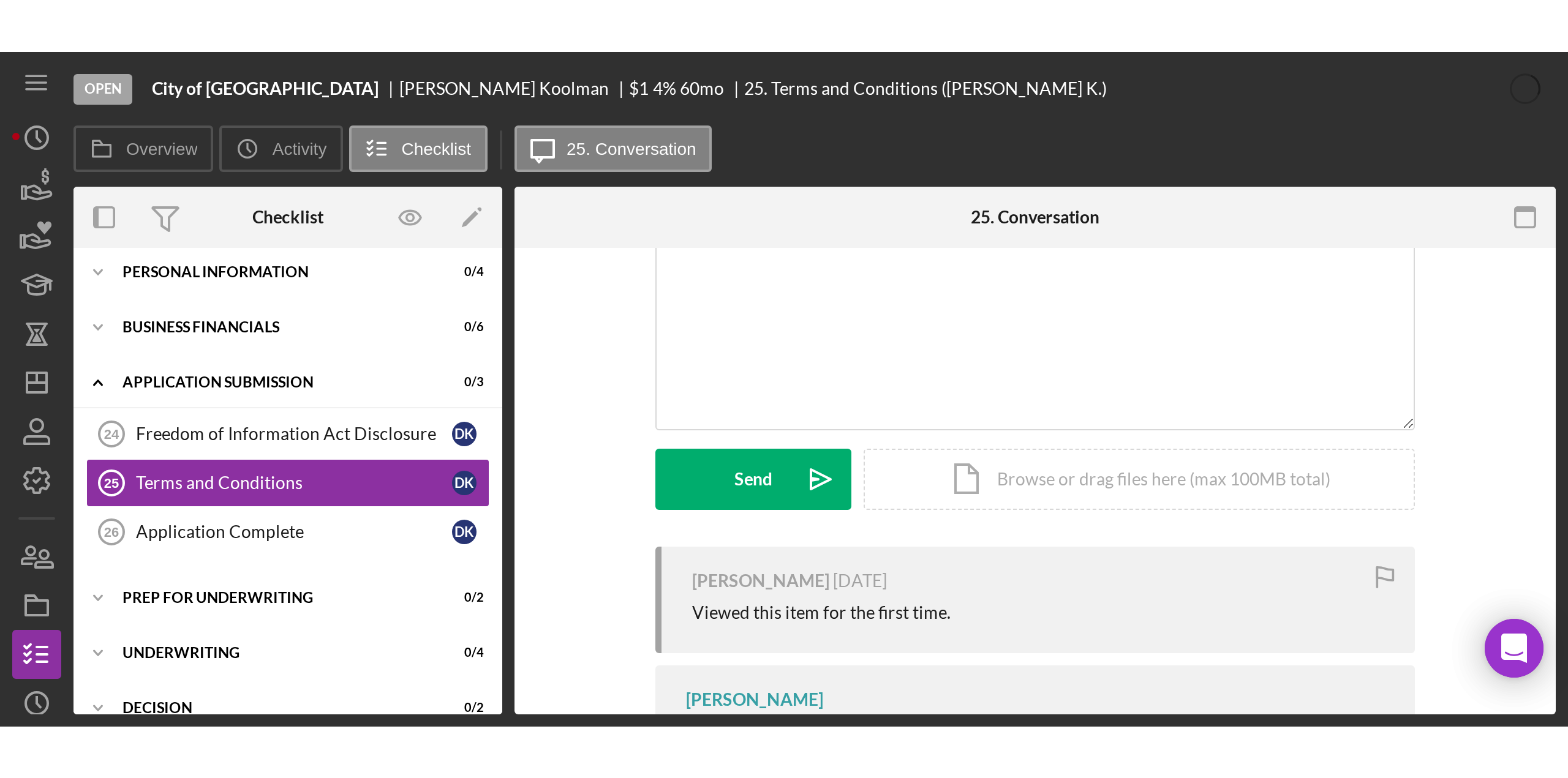
scroll to position [213, 0]
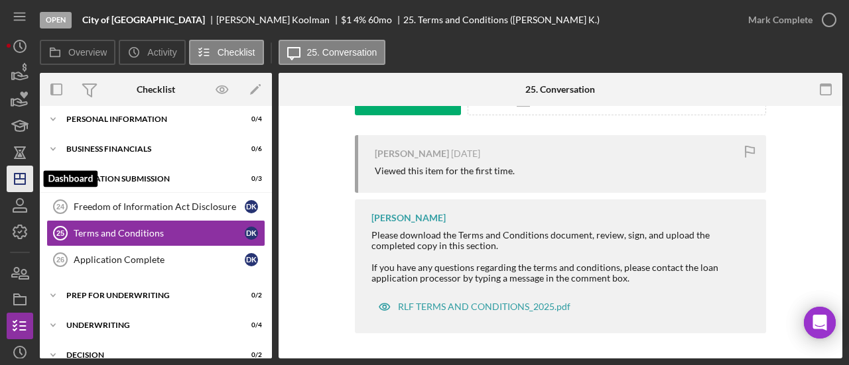
click at [23, 184] on polygon "button" at bounding box center [20, 179] width 11 height 11
